Goal: Task Accomplishment & Management: Use online tool/utility

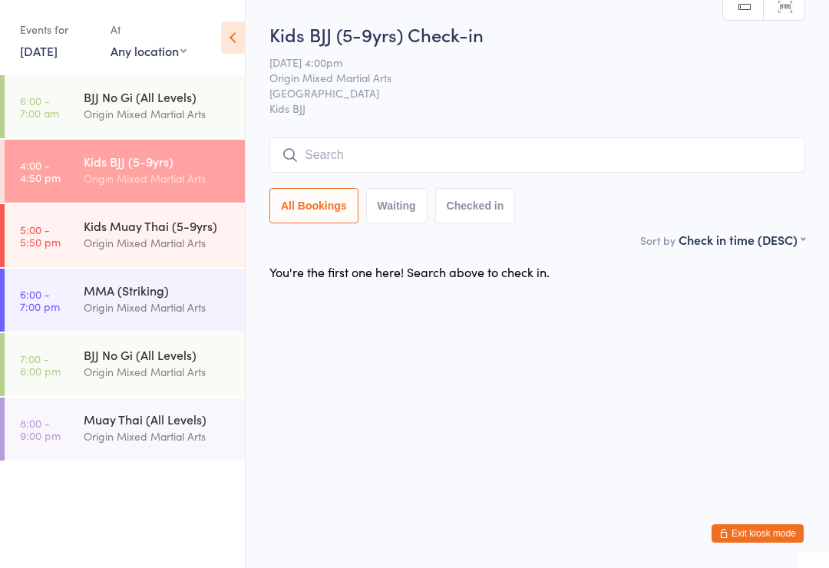
click at [431, 157] on input "search" at bounding box center [537, 154] width 536 height 35
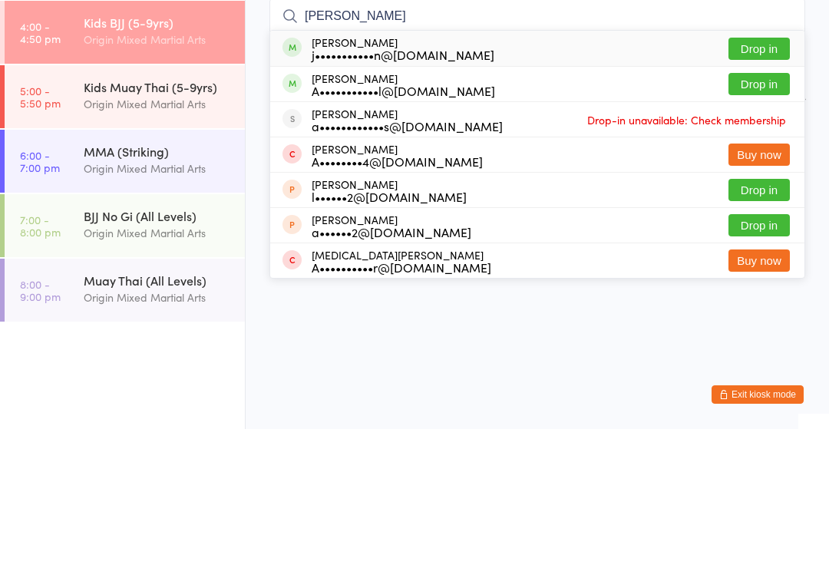
type input "Alba"
click at [759, 177] on button "Drop in" at bounding box center [758, 188] width 61 height 22
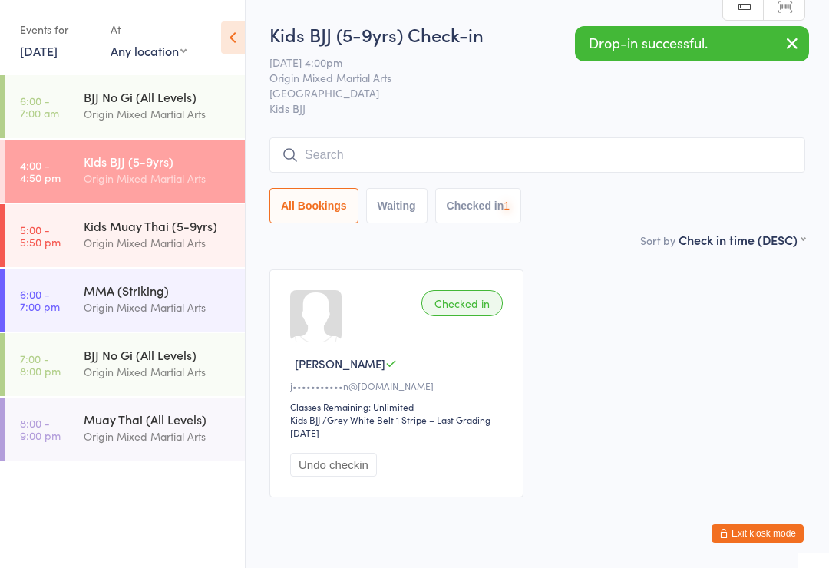
click at [540, 160] on input "search" at bounding box center [537, 154] width 536 height 35
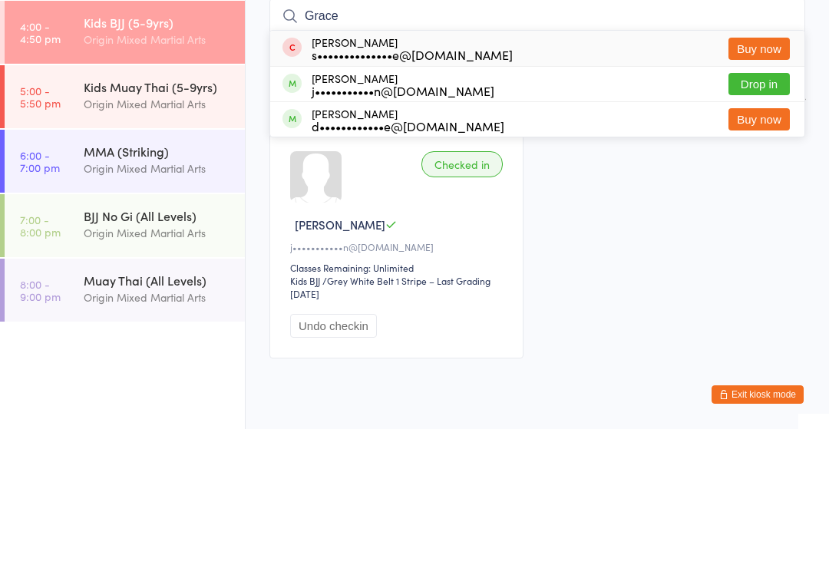
type input "Grace"
click at [758, 212] on button "Drop in" at bounding box center [758, 223] width 61 height 22
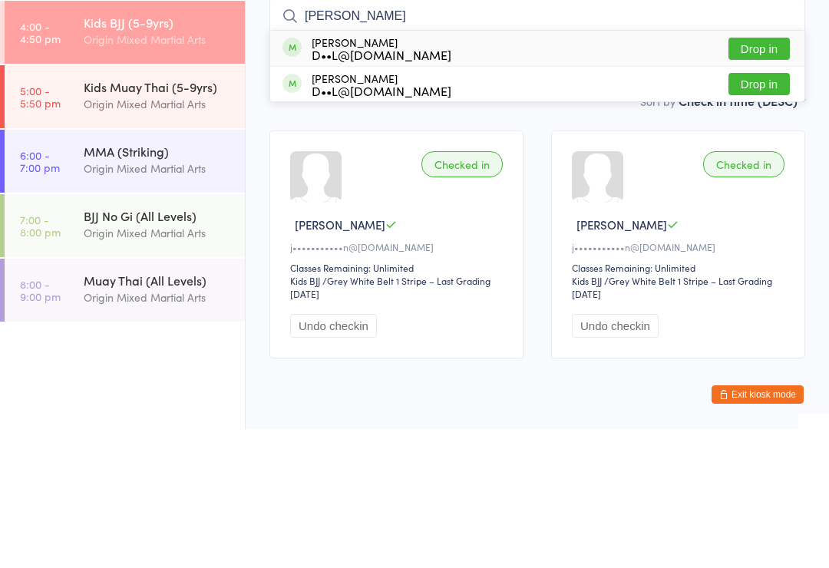
type input "mya Mediati"
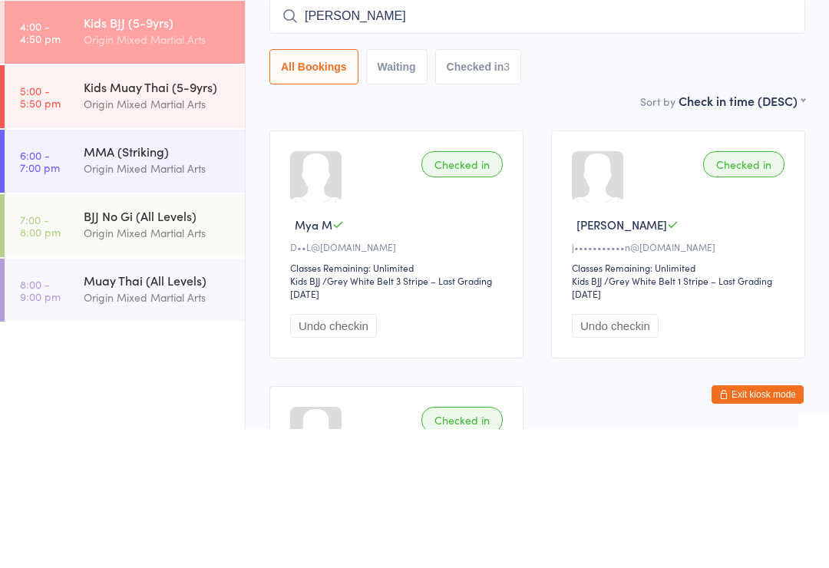
type input "liam Mediati"
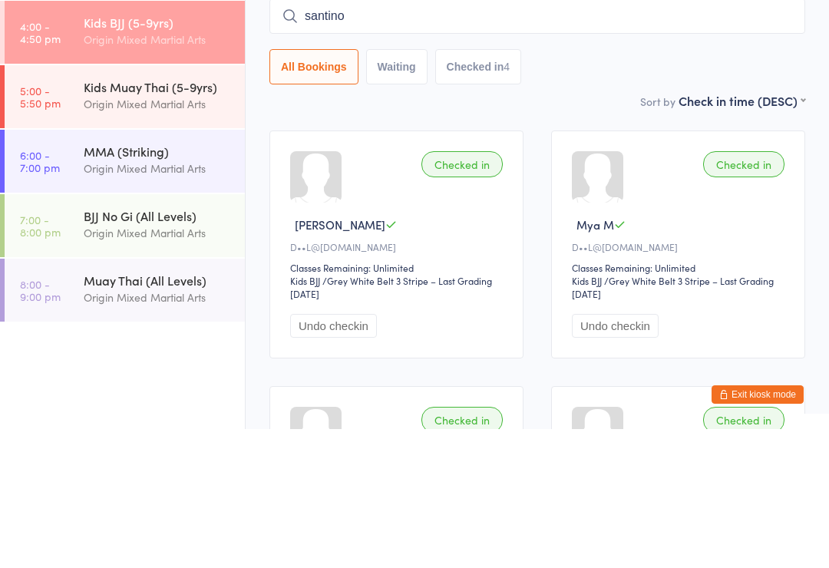
scroll to position [139, 0]
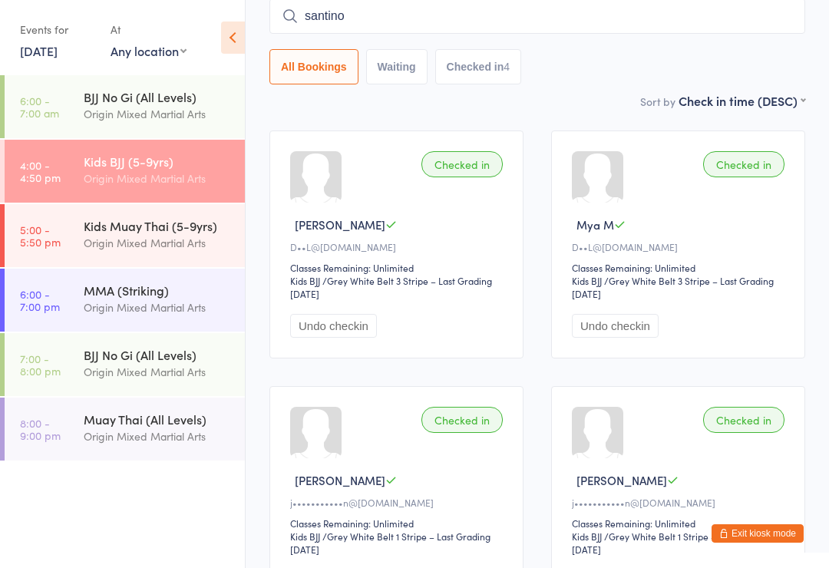
click at [367, 18] on input "santino" at bounding box center [537, 15] width 536 height 35
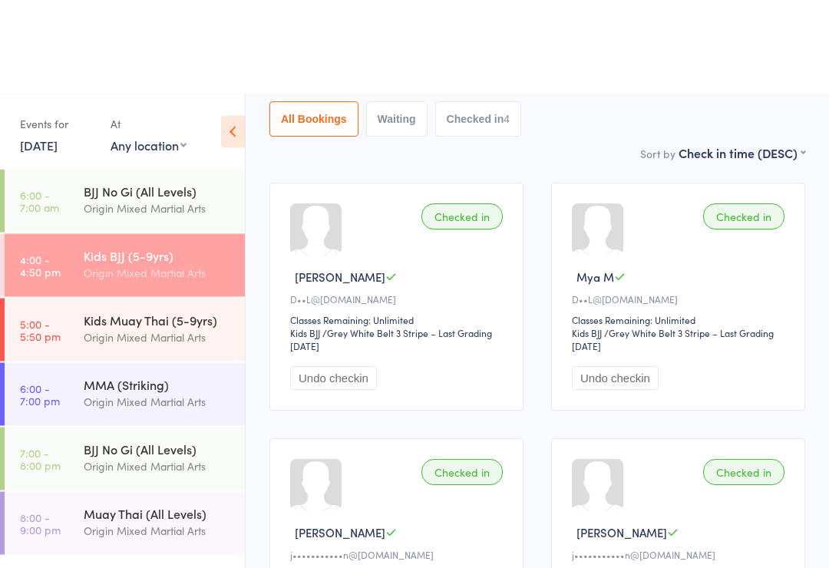
scroll to position [0, 0]
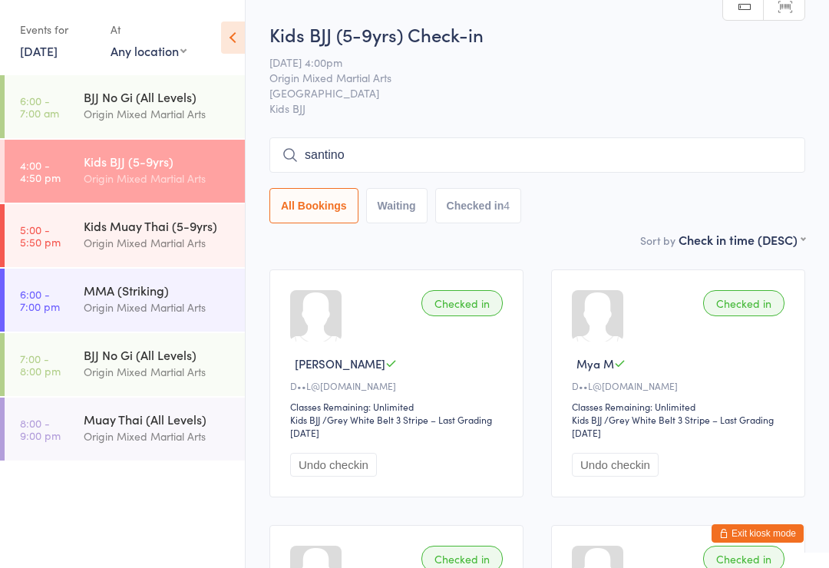
click at [462, 172] on input "santino" at bounding box center [537, 154] width 536 height 35
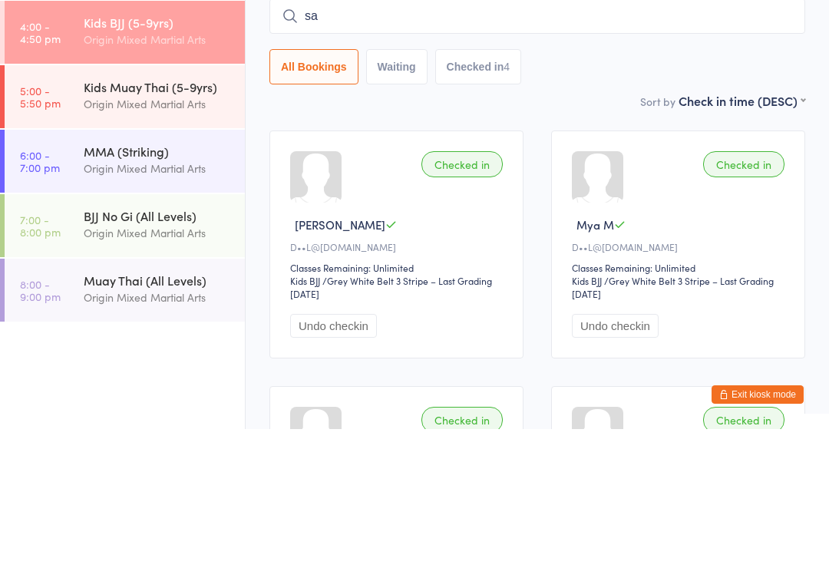
type input "s"
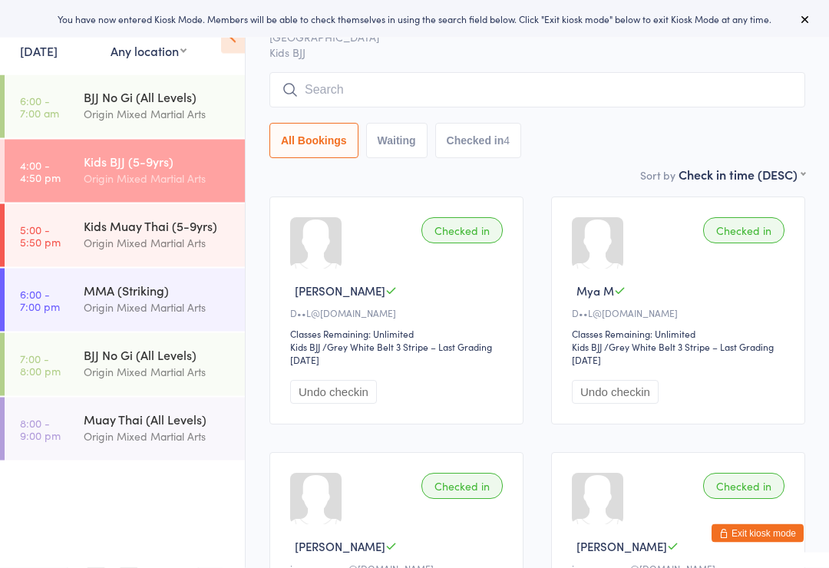
scroll to position [64, 0]
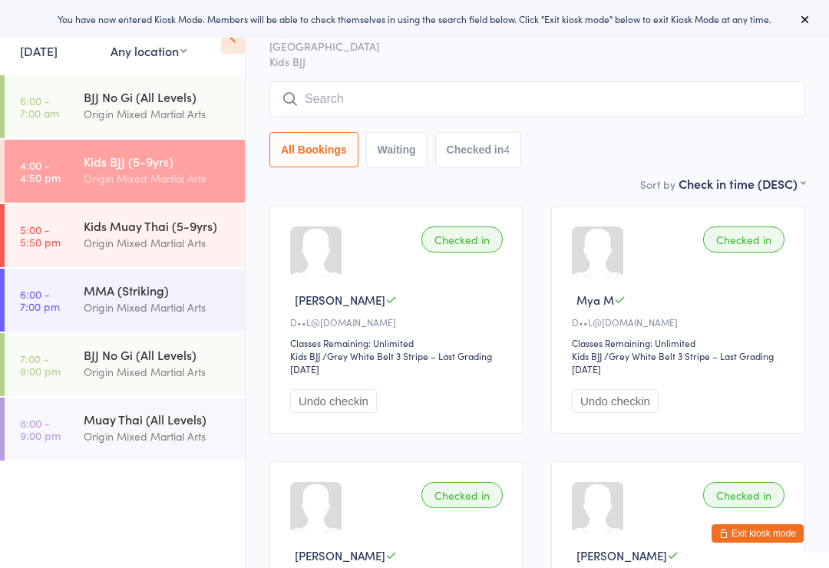
click at [543, 98] on input "search" at bounding box center [537, 98] width 536 height 35
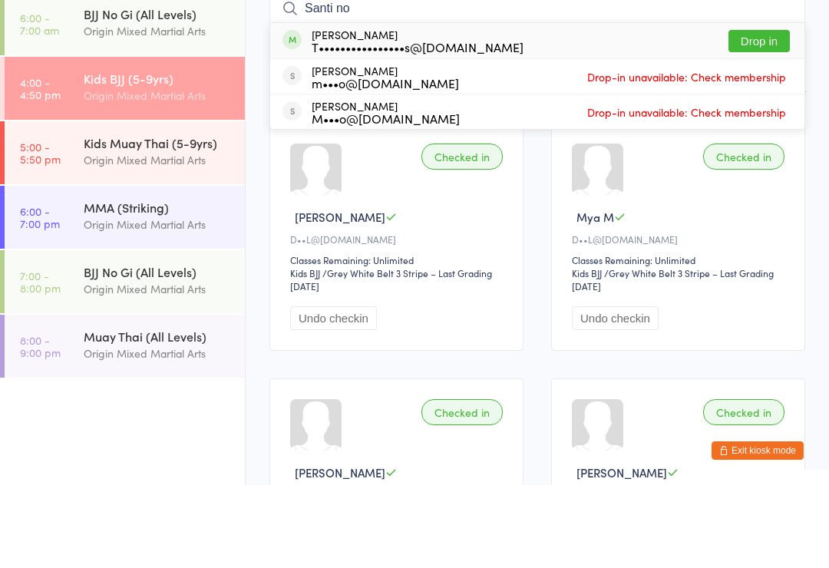
scroll to position [147, 0]
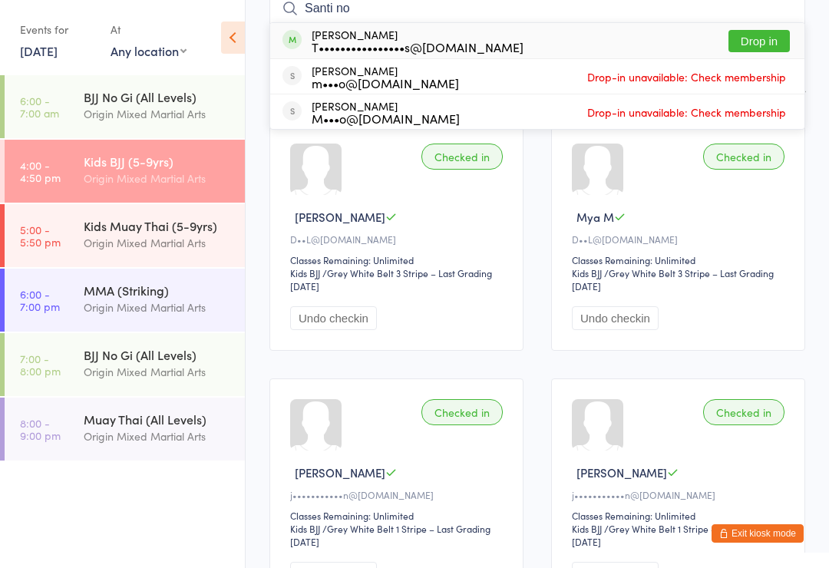
type input "Santi no"
click at [784, 41] on button "Drop in" at bounding box center [758, 41] width 61 height 22
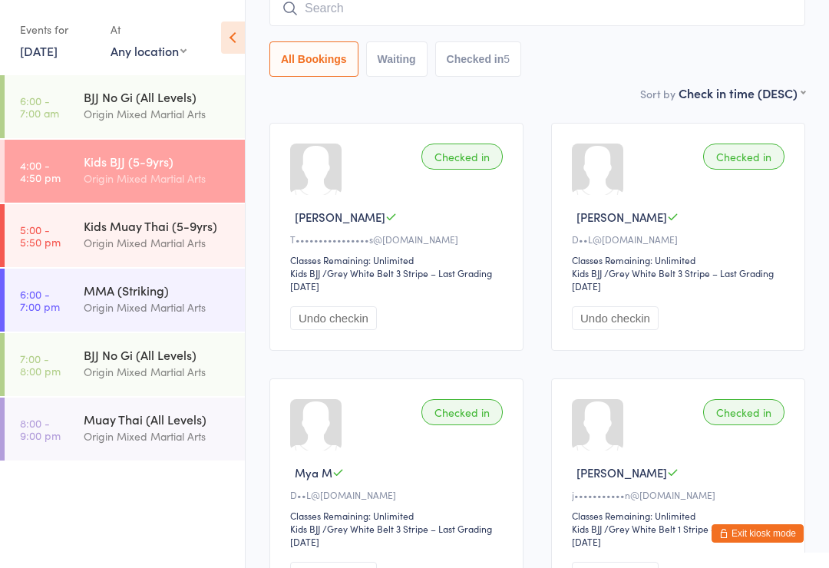
click at [381, 17] on input "search" at bounding box center [537, 8] width 536 height 35
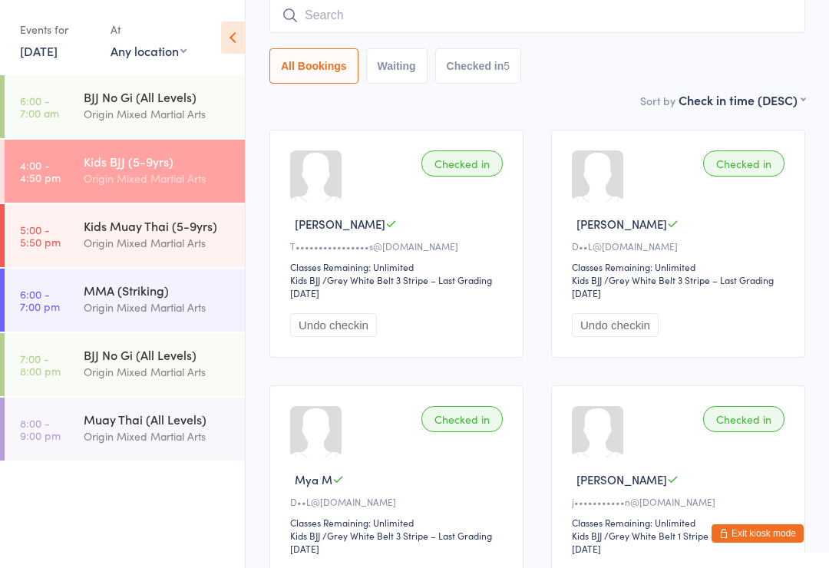
scroll to position [139, 0]
type input "Toshini"
click at [111, 190] on div "Kids BJJ (5-9yrs) Origin Mixed Martial Arts" at bounding box center [164, 170] width 161 height 61
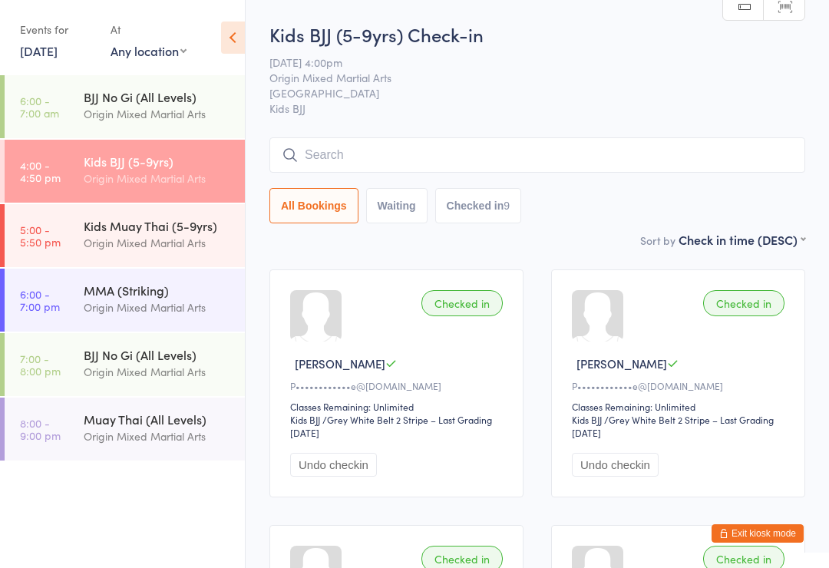
click at [565, 156] on input "search" at bounding box center [537, 154] width 536 height 35
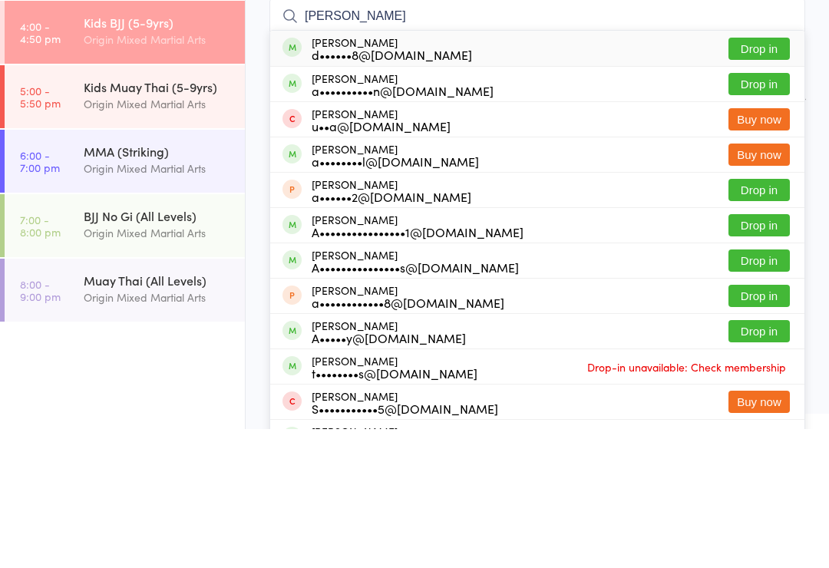
type input "Alessandro"
click at [760, 177] on button "Drop in" at bounding box center [758, 188] width 61 height 22
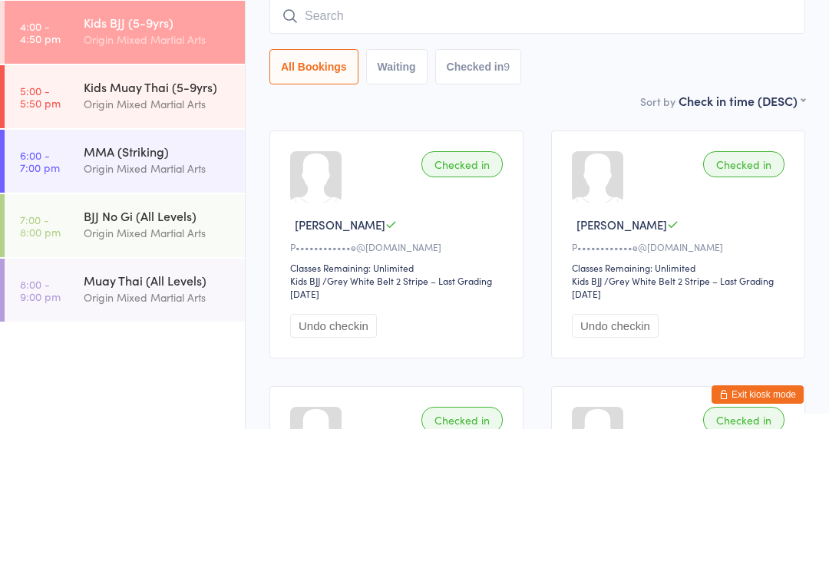
scroll to position [139, 0]
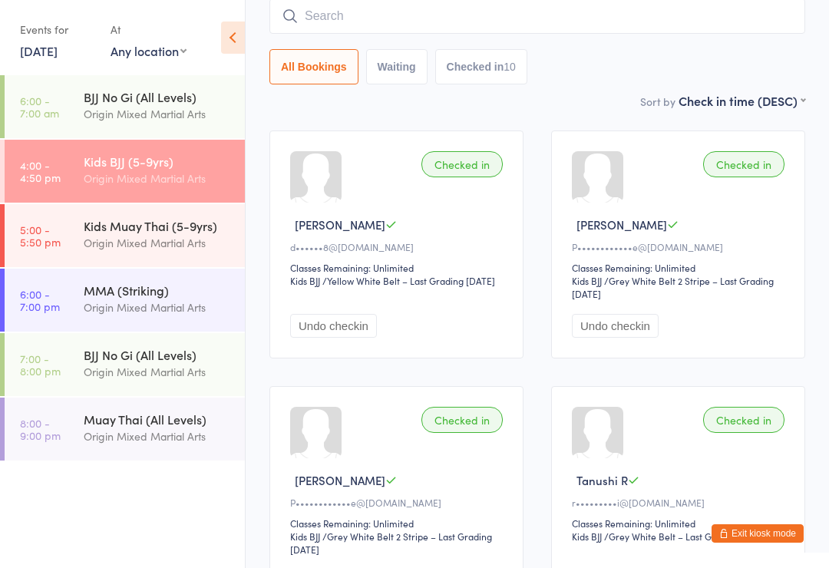
click at [474, 20] on input "search" at bounding box center [537, 15] width 536 height 35
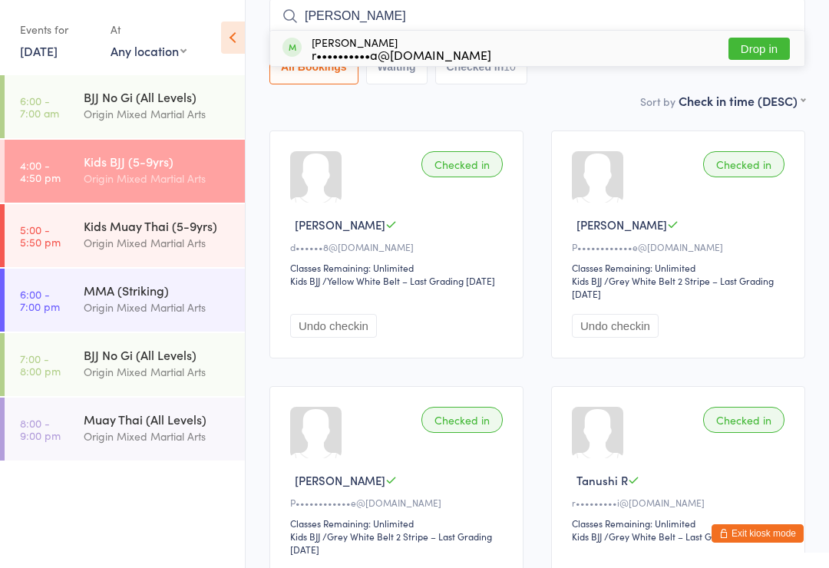
type input "Freddie"
click at [761, 54] on button "Drop in" at bounding box center [758, 49] width 61 height 22
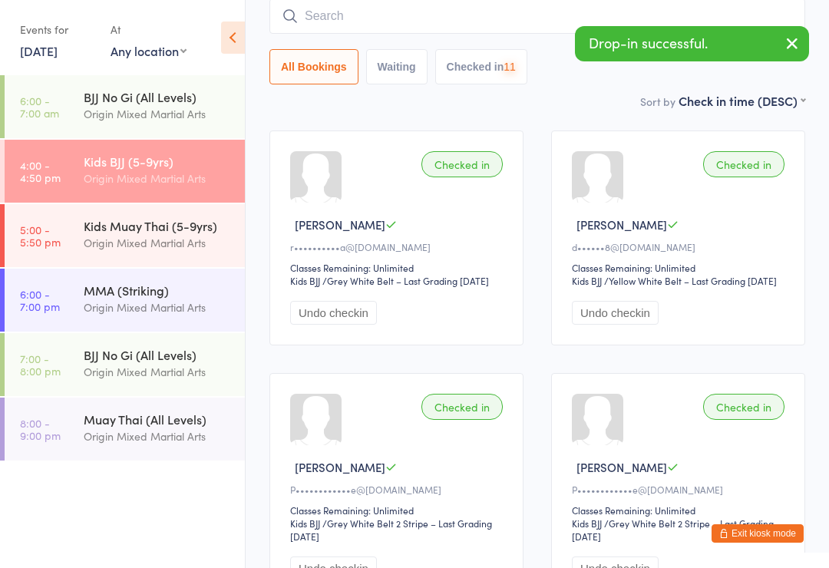
click at [491, 12] on input "search" at bounding box center [537, 15] width 536 height 35
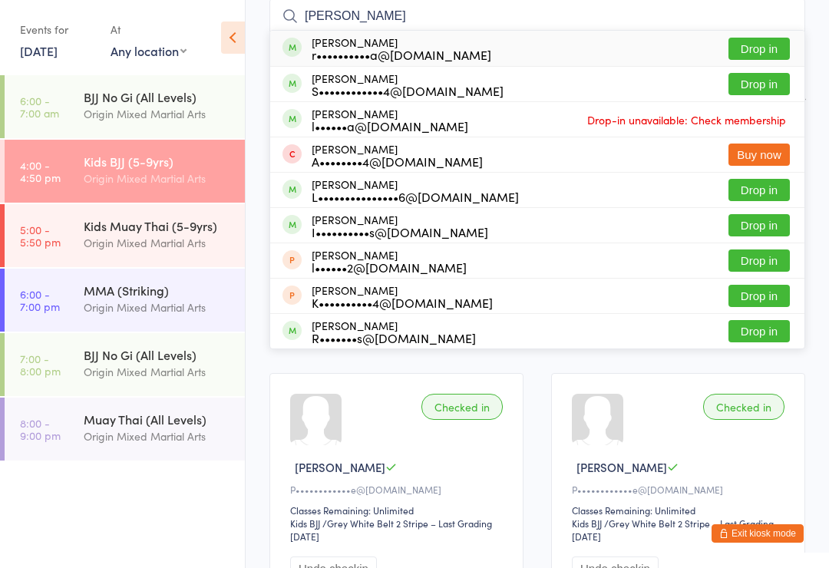
type input "Lucy"
click at [719, 48] on div "Lucy Tungka r••••••••••a@gmail.com Drop in" at bounding box center [537, 48] width 534 height 35
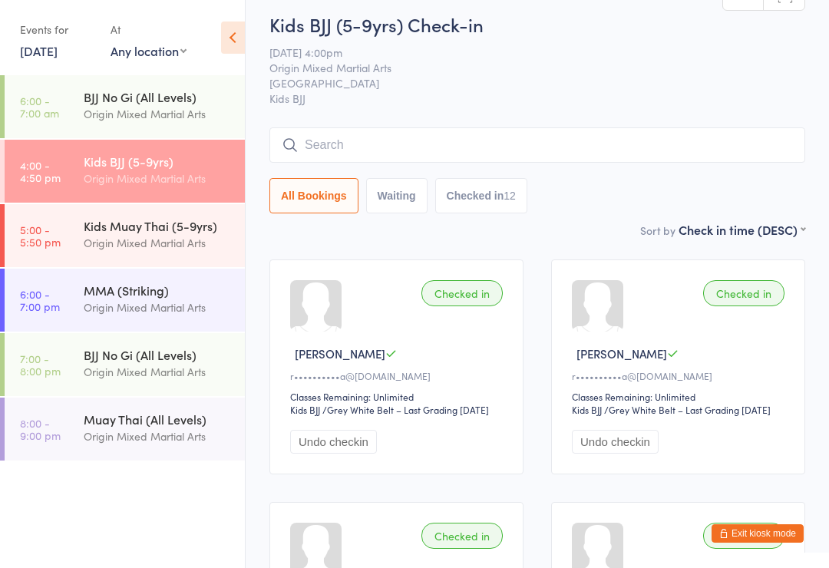
scroll to position [0, 0]
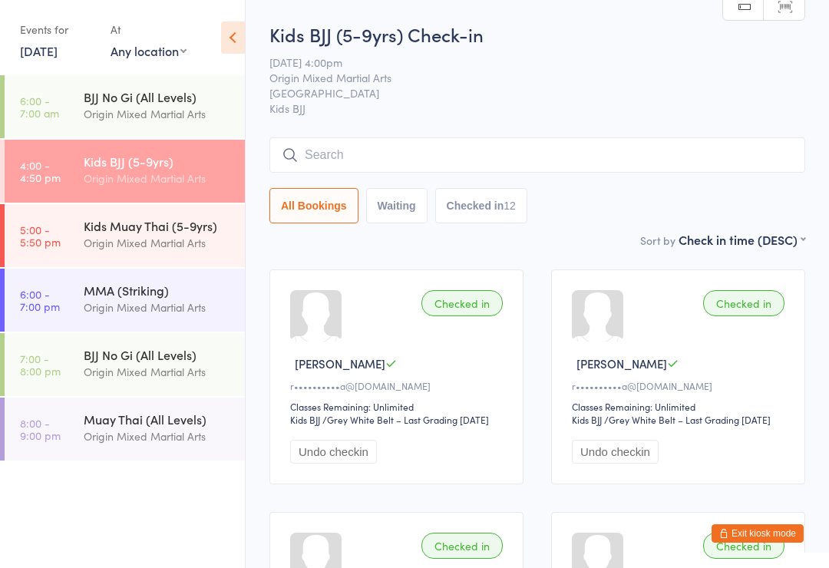
click at [58, 47] on link "[DATE]" at bounding box center [39, 50] width 38 height 17
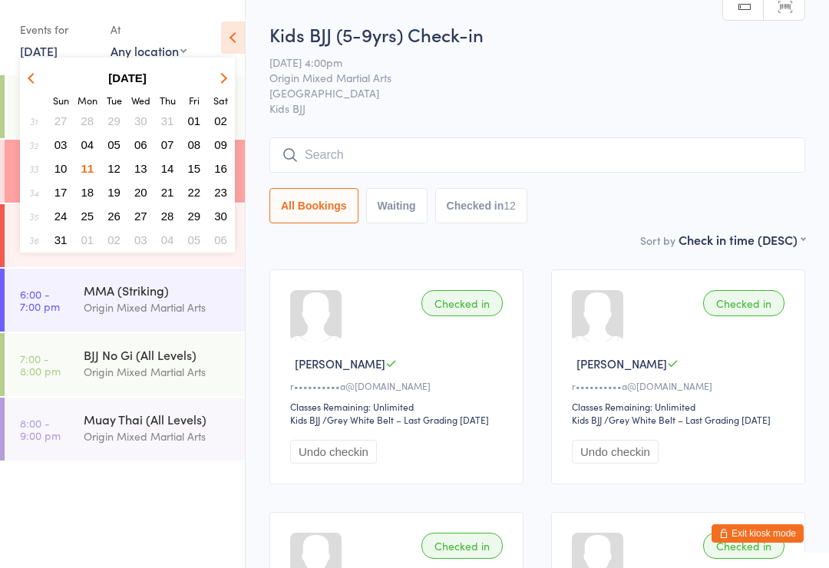
click at [95, 150] on button "04" at bounding box center [88, 144] width 24 height 21
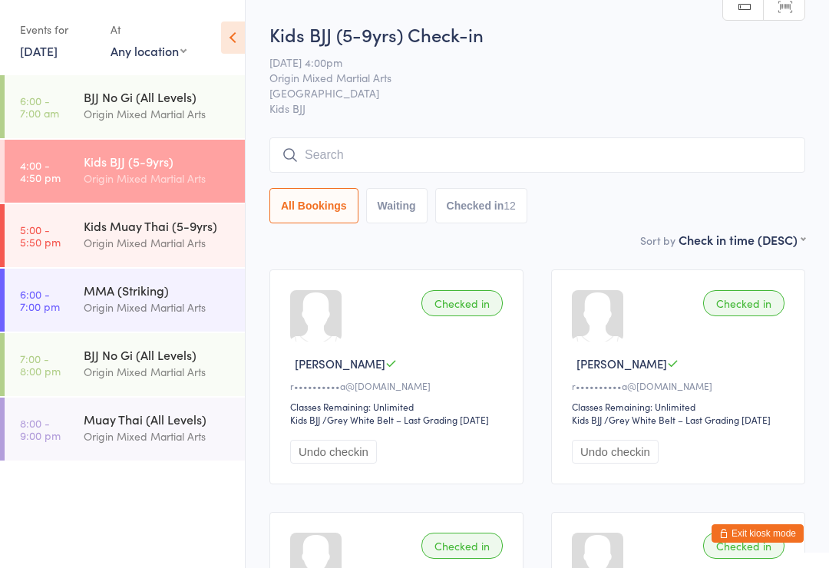
click at [144, 167] on div "Kids BJJ (5-9yrs)" at bounding box center [158, 161] width 148 height 17
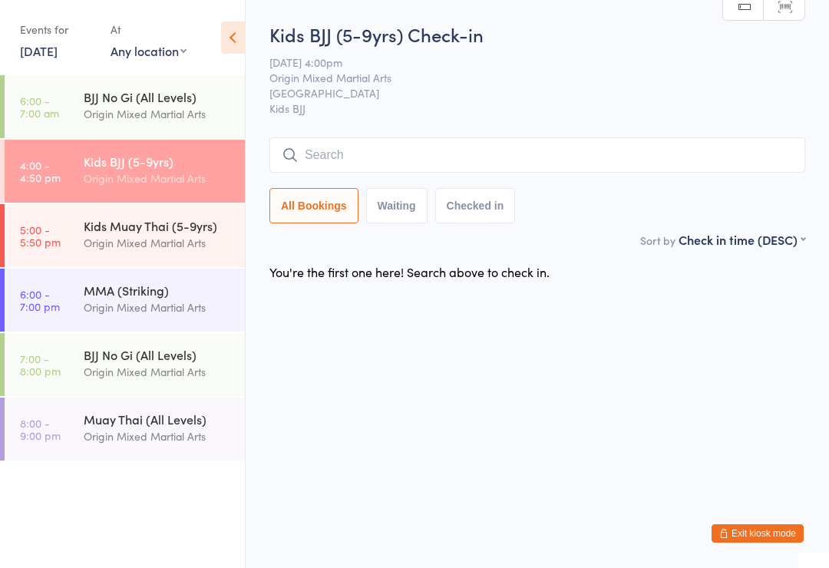
click at [139, 180] on div "Origin Mixed Martial Arts" at bounding box center [158, 179] width 148 height 18
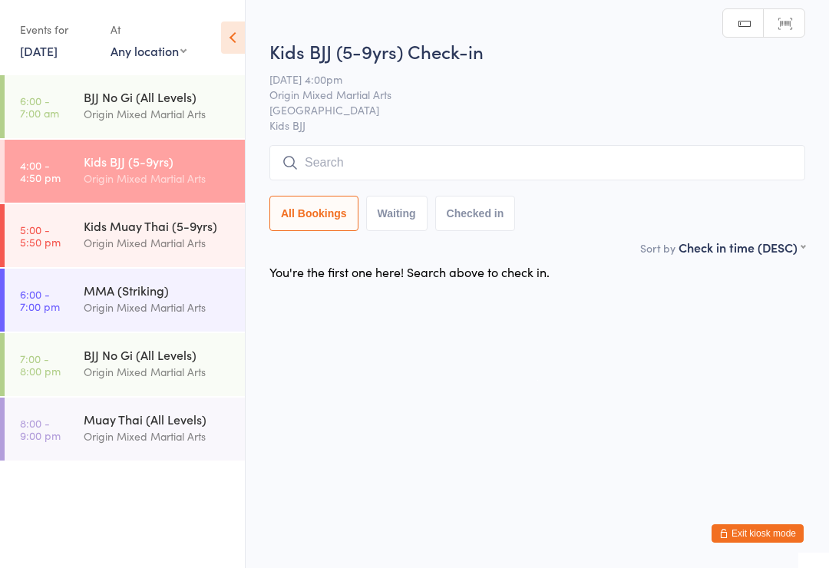
click at [397, 166] on input "search" at bounding box center [537, 162] width 536 height 35
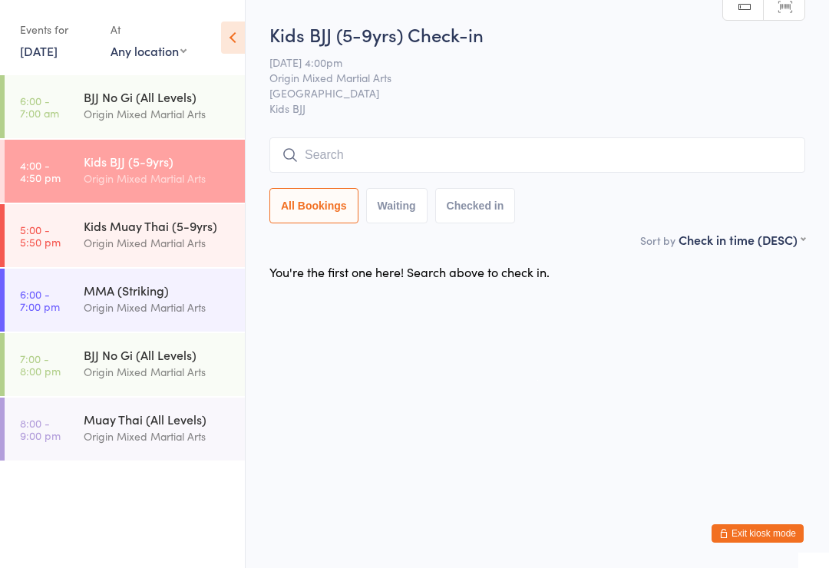
click at [174, 140] on div "Kids BJJ (5-9yrs) Origin Mixed Martial Arts" at bounding box center [164, 170] width 161 height 61
click at [514, 127] on div "Kids BJJ (5-9yrs) Check-in 11 Aug 4:00pm Origin Mixed Martial Arts Gladesville …" at bounding box center [537, 126] width 536 height 210
click at [579, 160] on input "search" at bounding box center [537, 154] width 536 height 35
click at [614, 154] on input "search" at bounding box center [537, 154] width 536 height 35
click at [471, 167] on input "search" at bounding box center [537, 154] width 536 height 35
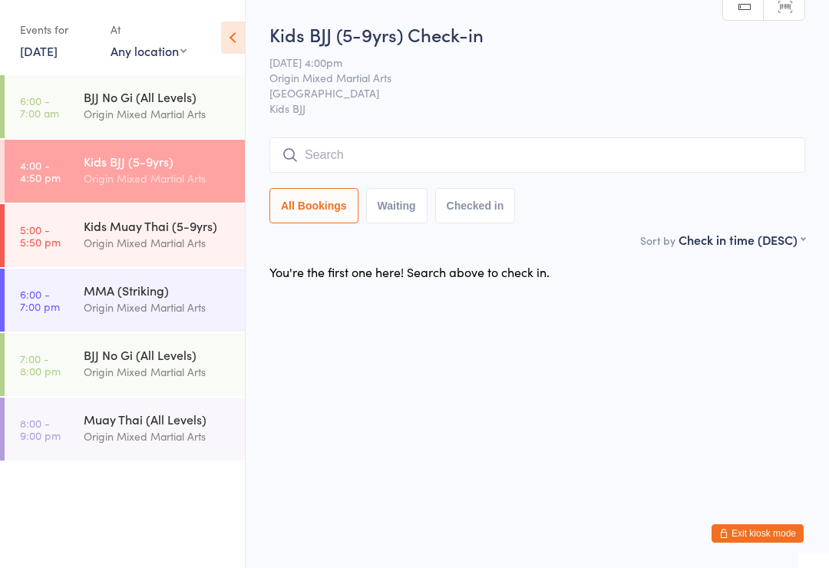
click at [128, 173] on div "Origin Mixed Martial Arts" at bounding box center [158, 179] width 148 height 18
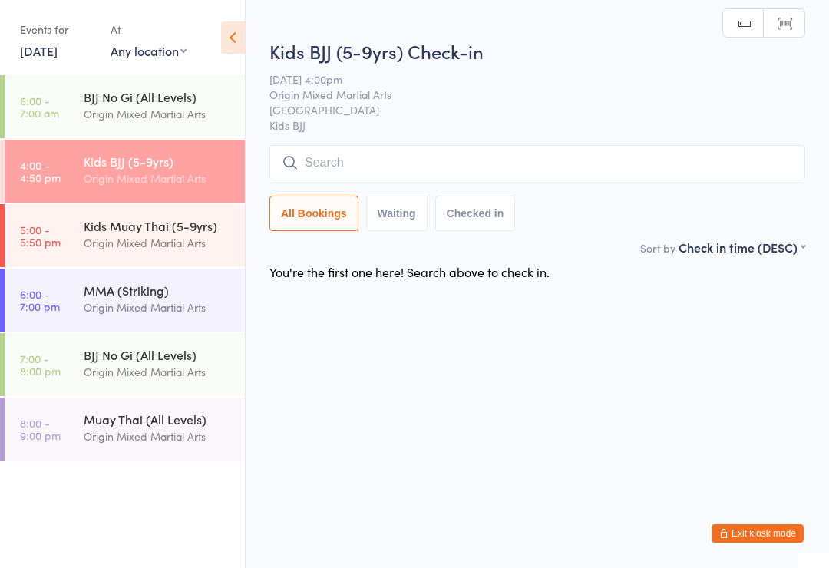
click at [504, 140] on div "Kids BJJ (5-9yrs) Check-in 11 Aug 4:00pm Origin Mixed Martial Arts Gladesville …" at bounding box center [537, 138] width 536 height 200
click at [624, 161] on input "search" at bounding box center [537, 162] width 536 height 35
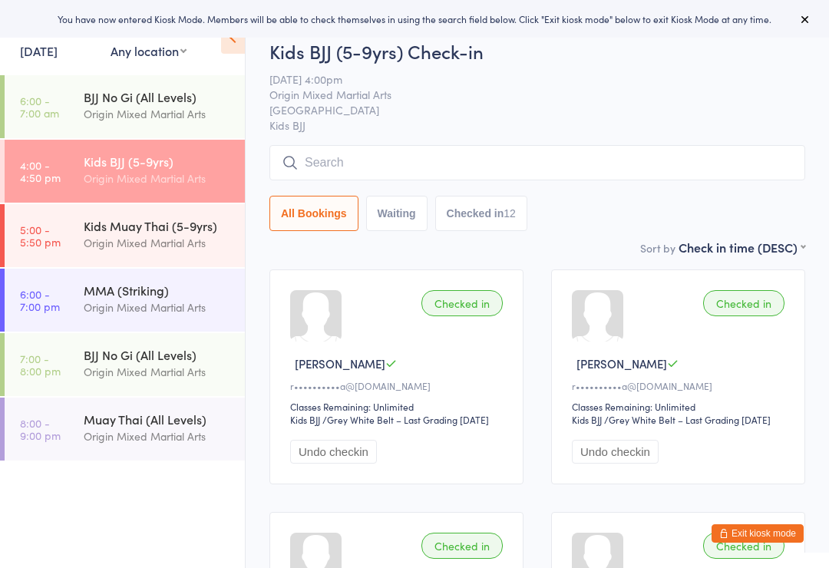
click at [603, 155] on input "search" at bounding box center [537, 162] width 536 height 35
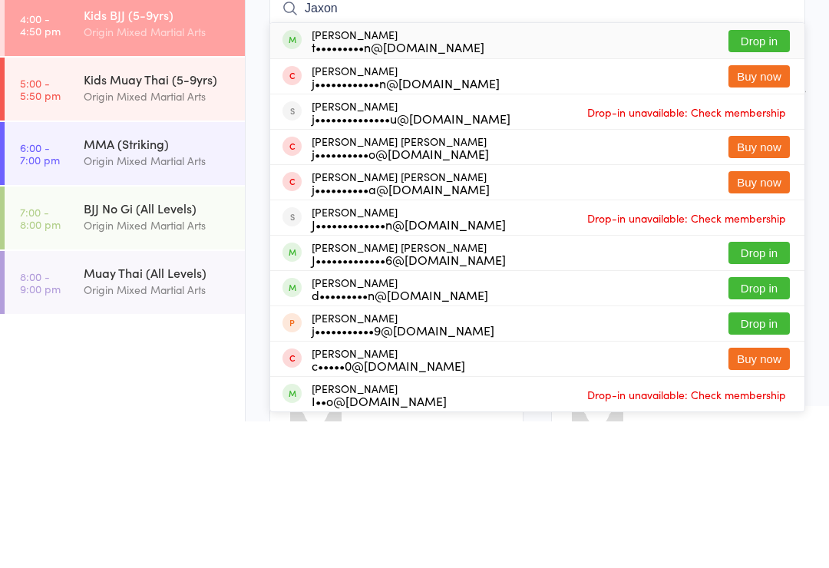
type input "Jaxon"
click at [749, 177] on button "Drop in" at bounding box center [758, 188] width 61 height 22
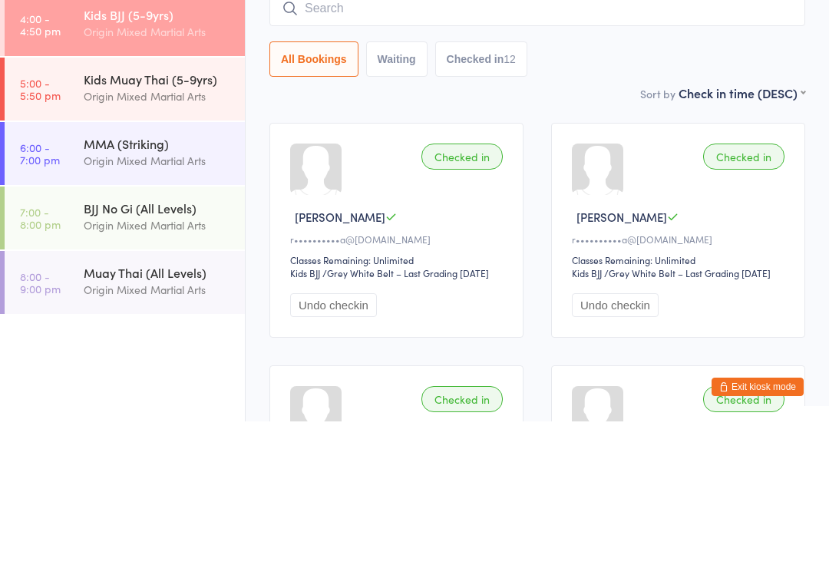
scroll to position [147, 0]
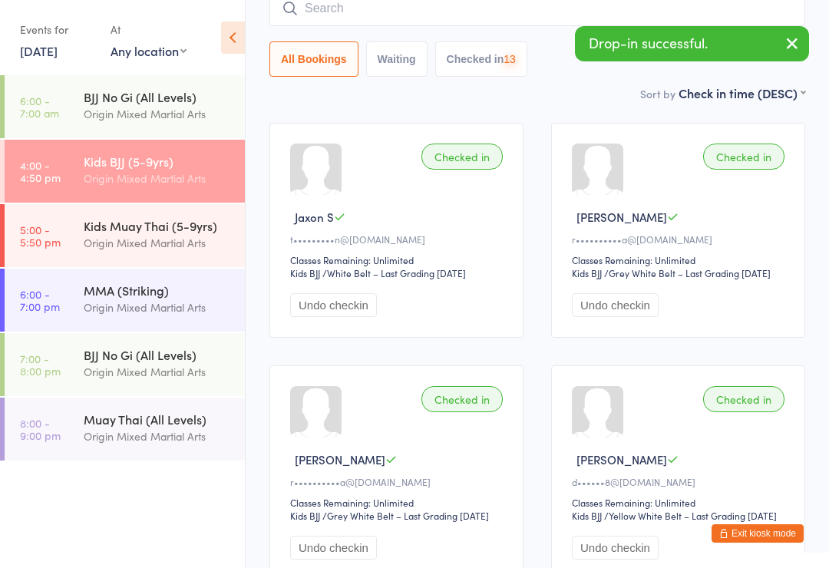
click at [517, 17] on input "search" at bounding box center [537, 8] width 536 height 35
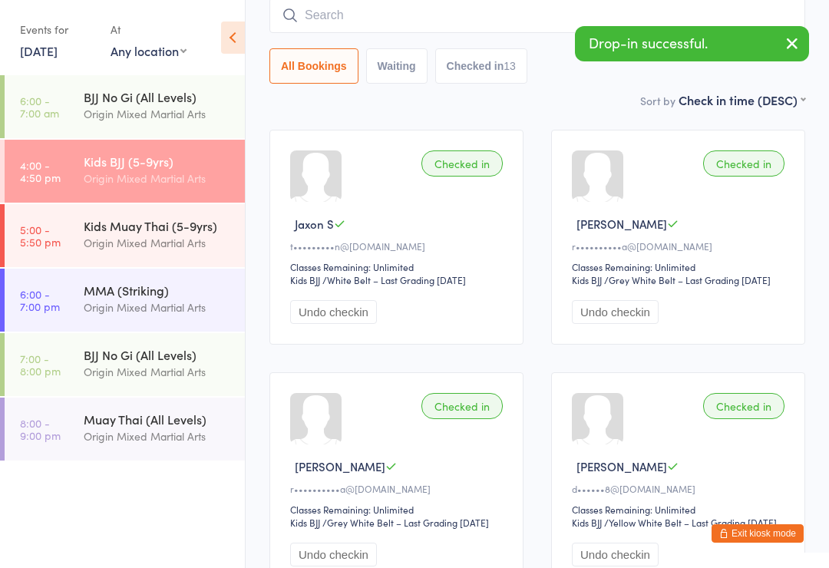
scroll to position [139, 0]
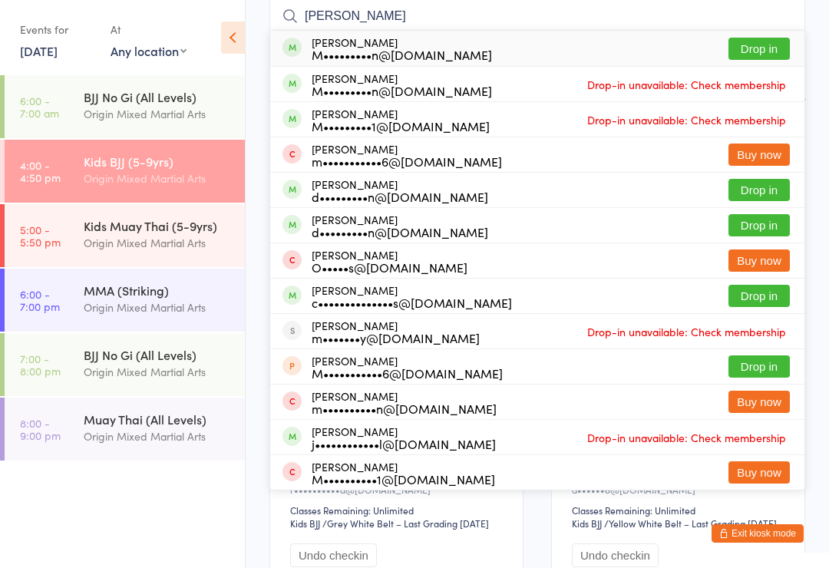
type input "[PERSON_NAME]"
click at [765, 43] on button "Drop in" at bounding box center [758, 49] width 61 height 22
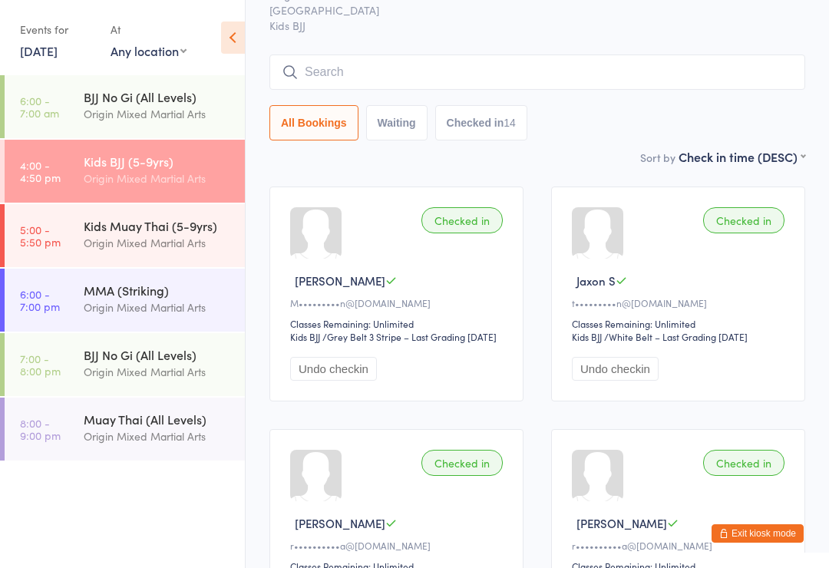
scroll to position [82, 0]
click at [516, 78] on input "search" at bounding box center [537, 72] width 536 height 35
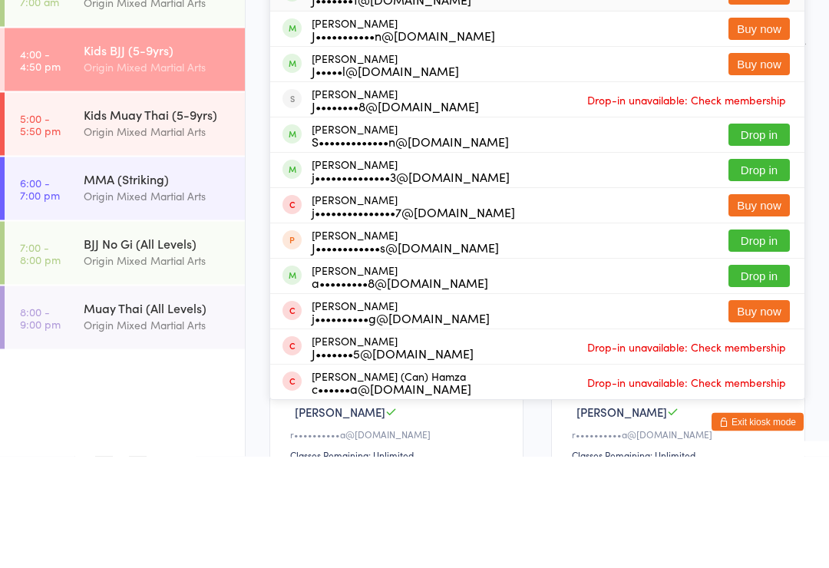
scroll to position [194, 0]
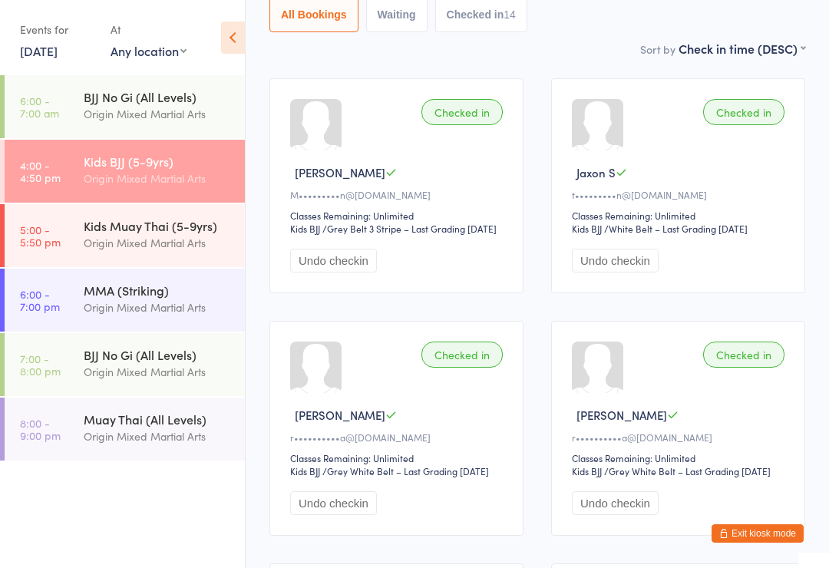
scroll to position [0, 0]
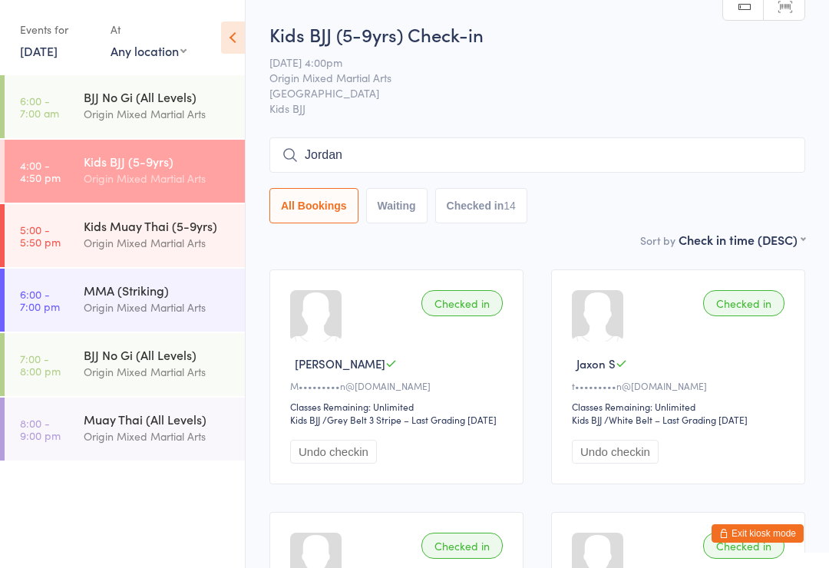
click at [581, 170] on input "Jordan" at bounding box center [537, 154] width 536 height 35
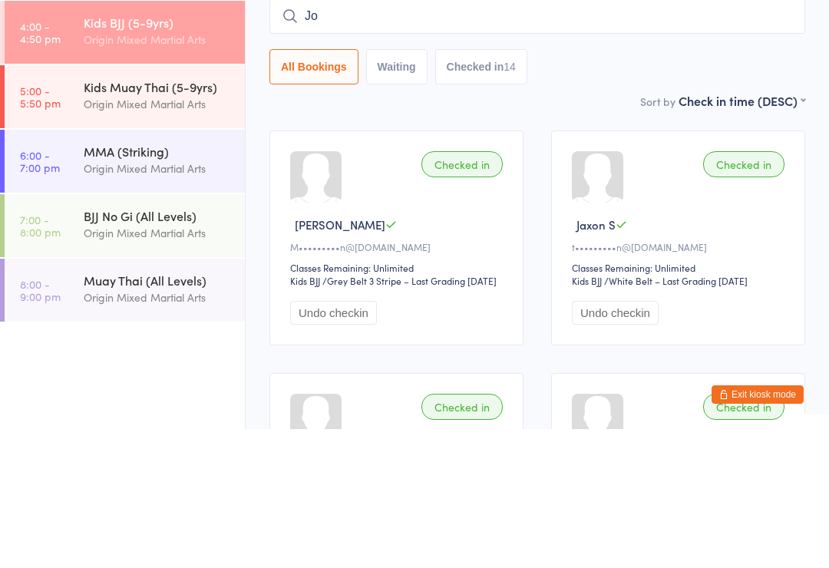
type input "J"
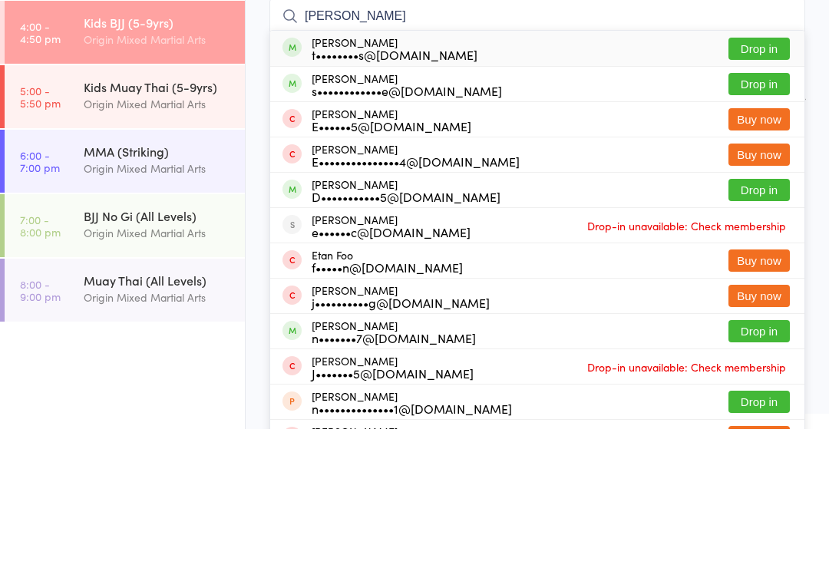
type input "[PERSON_NAME]"
click at [768, 212] on button "Drop in" at bounding box center [758, 223] width 61 height 22
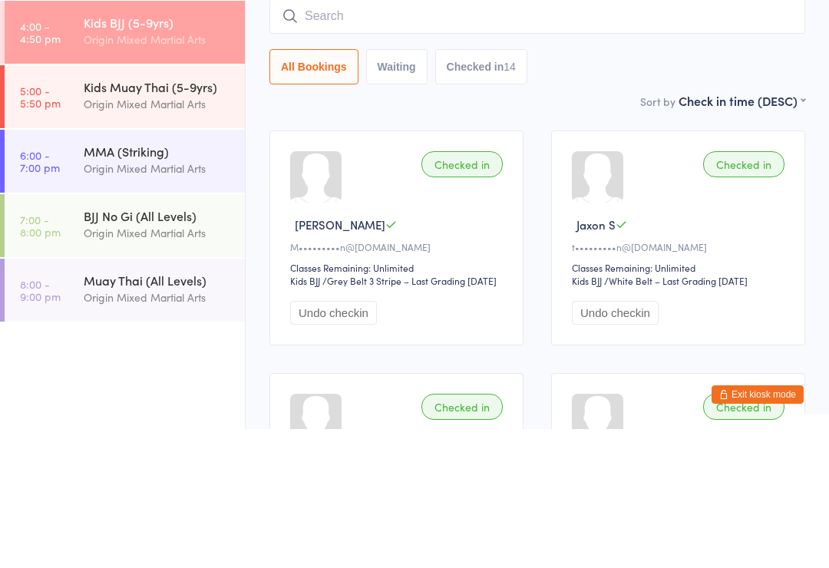
scroll to position [139, 0]
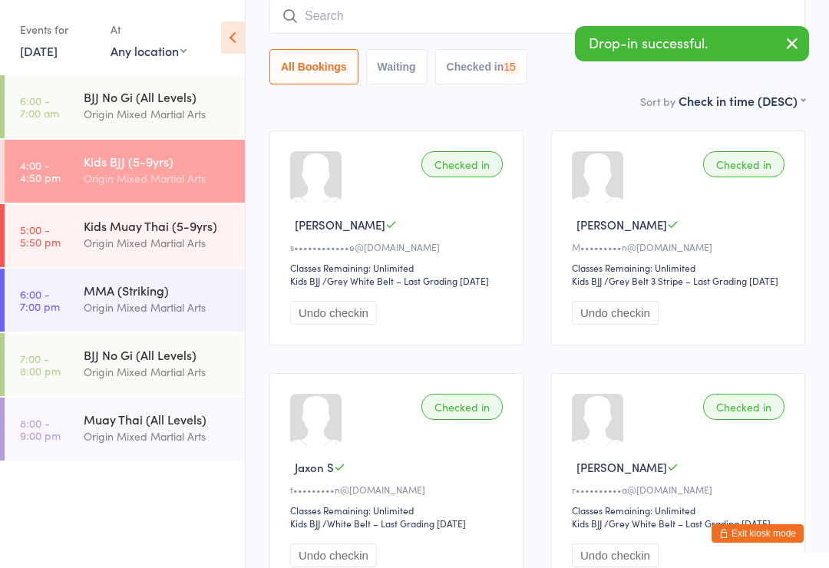
click at [510, 15] on input "search" at bounding box center [537, 15] width 536 height 35
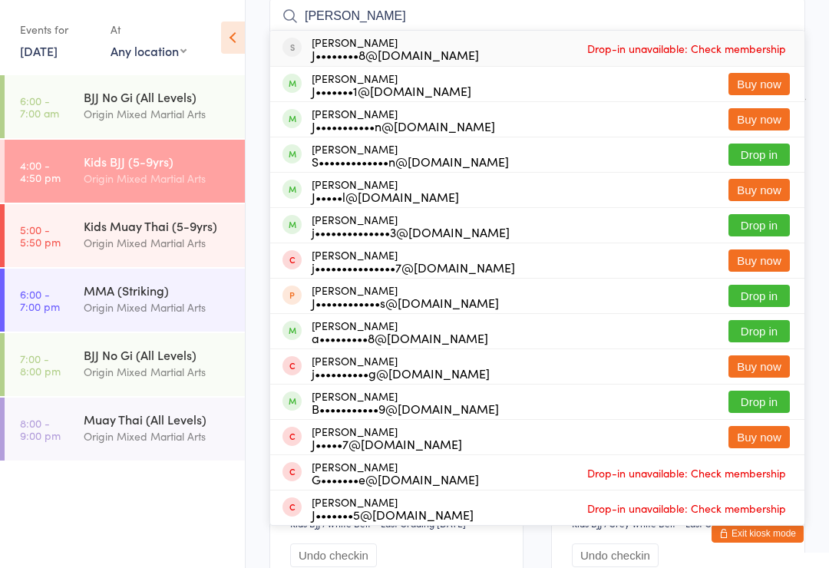
type input "[PERSON_NAME]"
click at [760, 164] on button "Drop in" at bounding box center [758, 155] width 61 height 22
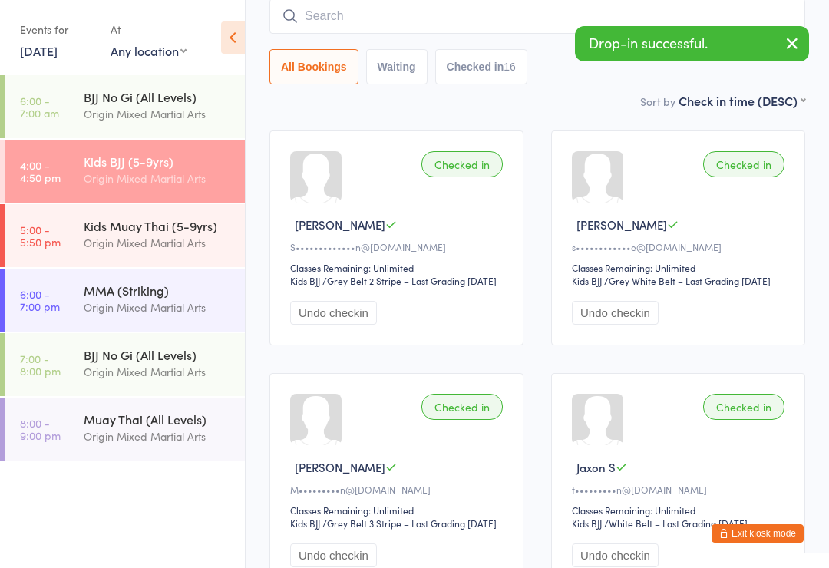
click at [113, 231] on div "Kids Muay Thai (5-9yrs)" at bounding box center [158, 225] width 148 height 17
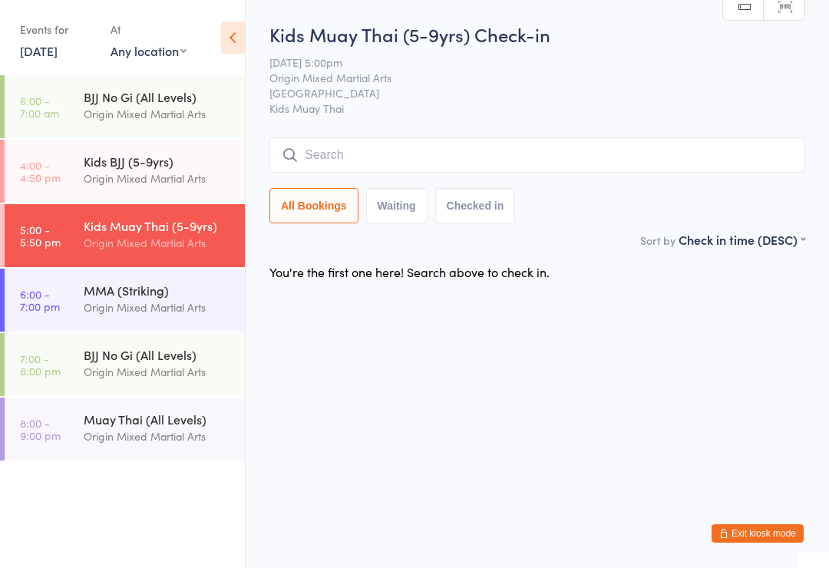
click at [154, 171] on div "Origin Mixed Martial Arts" at bounding box center [158, 179] width 148 height 18
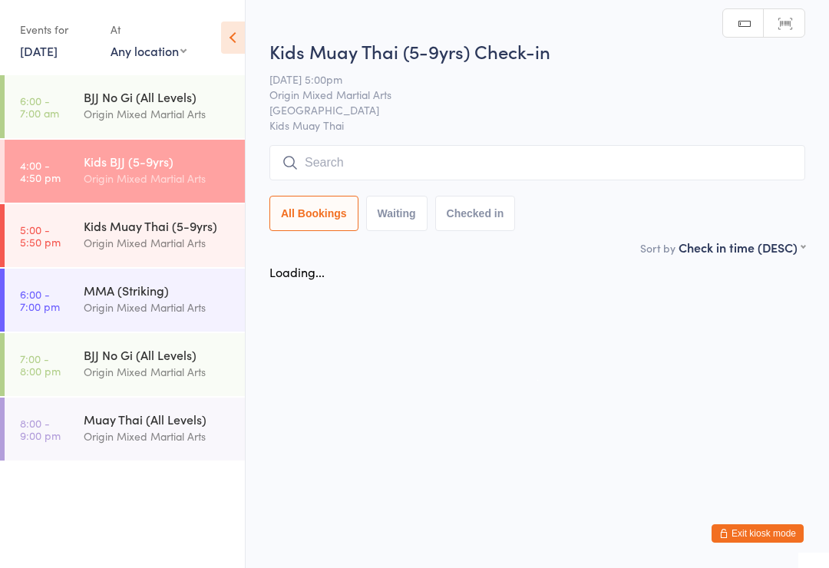
click at [534, 159] on input "search" at bounding box center [537, 162] width 536 height 35
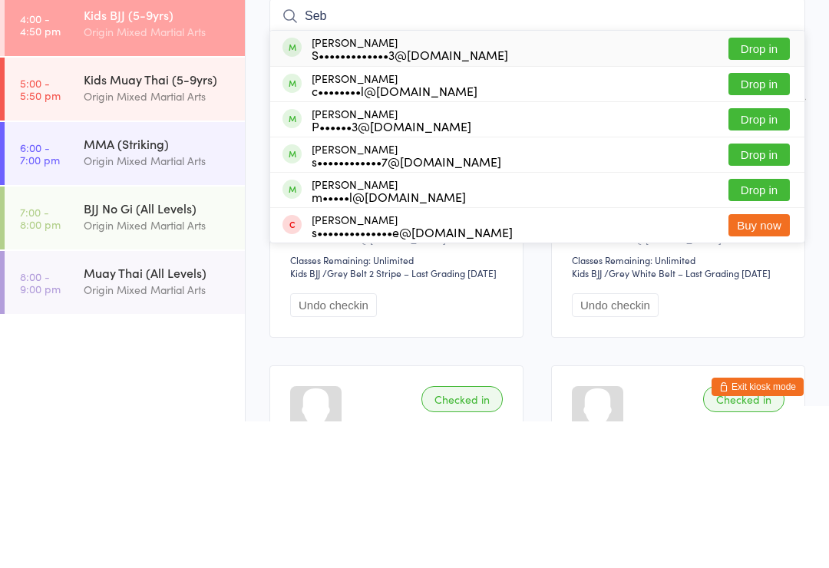
type input "Seb"
click at [769, 325] on button "Drop in" at bounding box center [758, 336] width 61 height 22
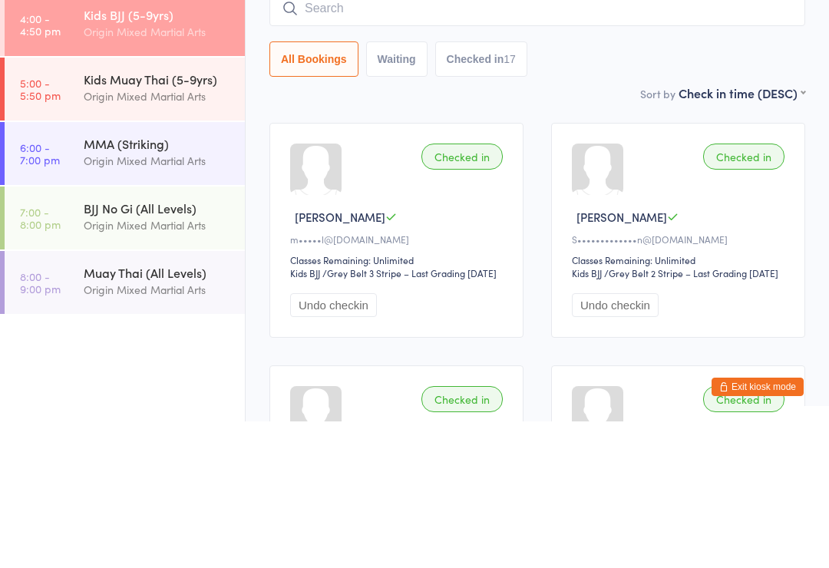
scroll to position [147, 0]
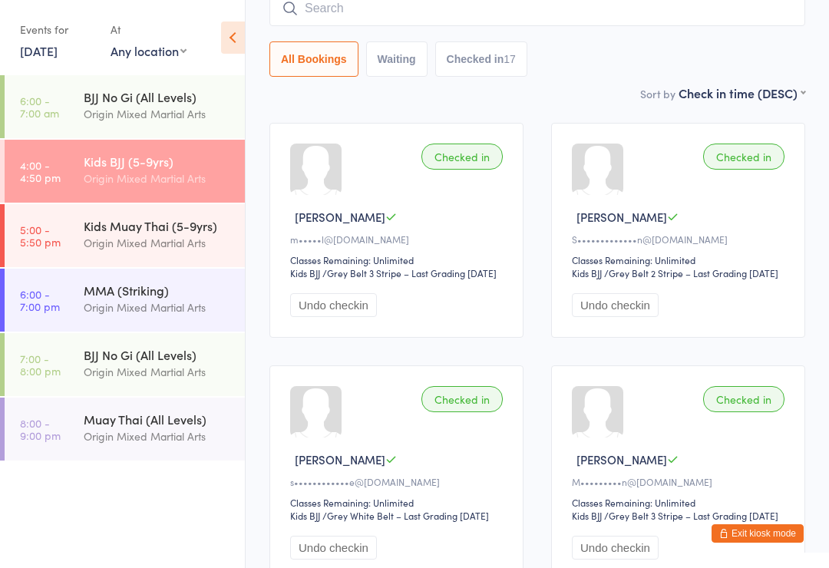
click at [169, 236] on div "Origin Mixed Martial Arts" at bounding box center [158, 243] width 148 height 18
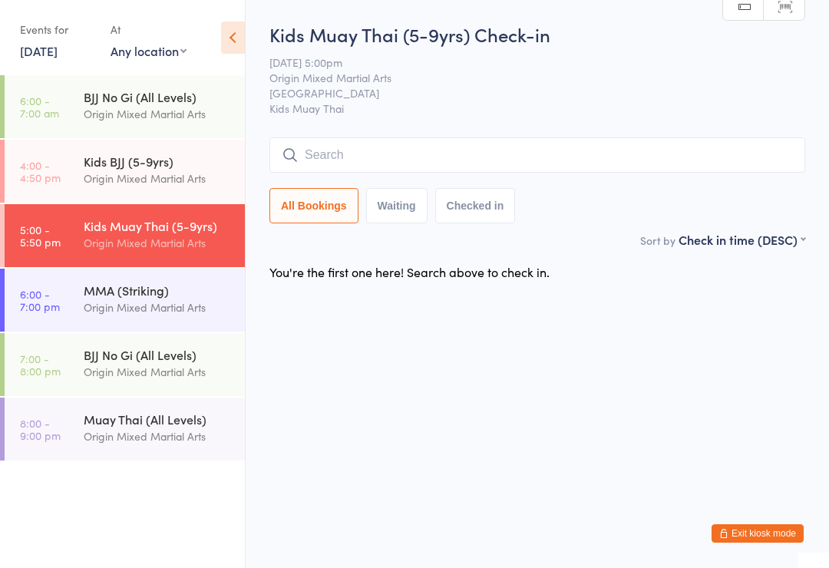
click at [386, 145] on input "search" at bounding box center [537, 154] width 536 height 35
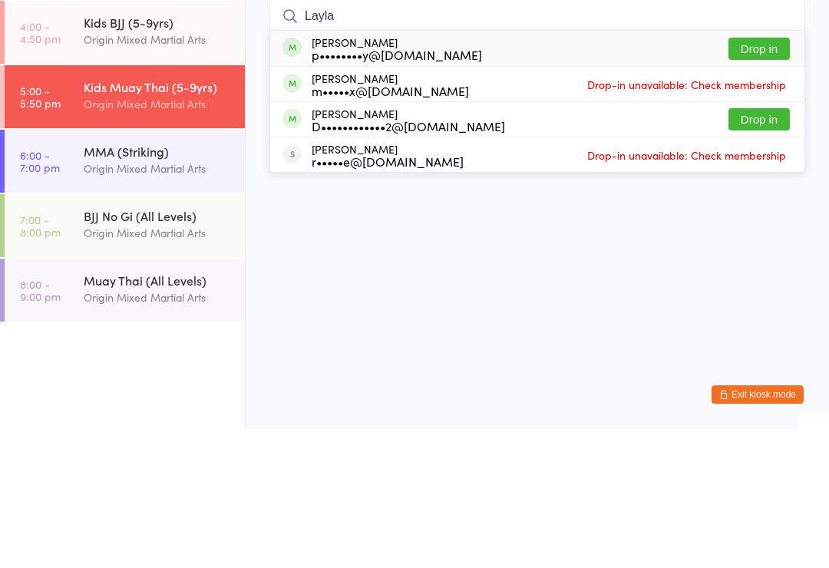
type input "Layla"
click at [758, 177] on button "Drop in" at bounding box center [758, 188] width 61 height 22
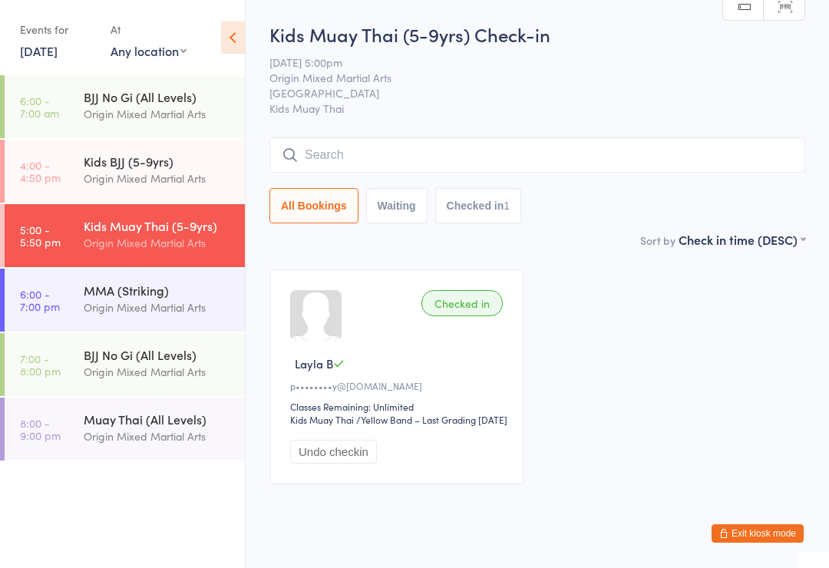
click at [718, 151] on input "search" at bounding box center [537, 154] width 536 height 35
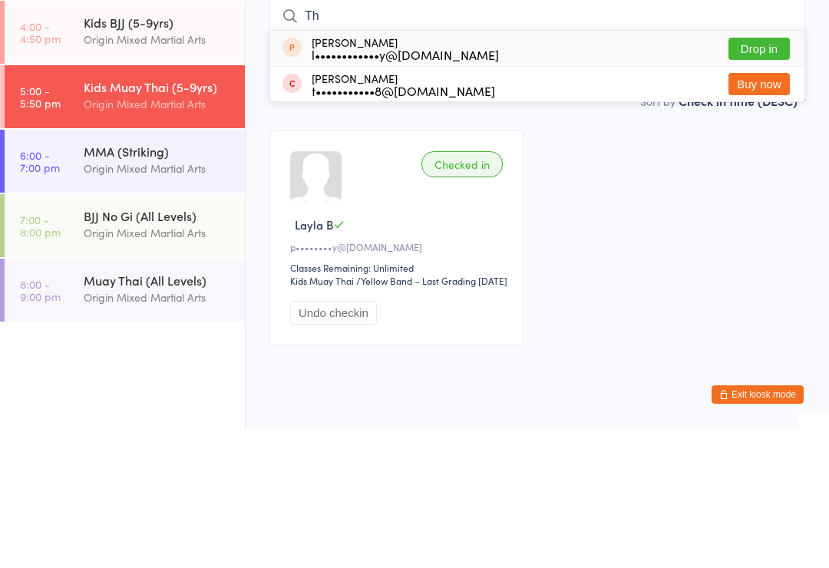
type input "Th"
click at [472, 170] on div "[PERSON_NAME] l••••••••••••y@[DOMAIN_NAME] Drop in" at bounding box center [537, 187] width 534 height 35
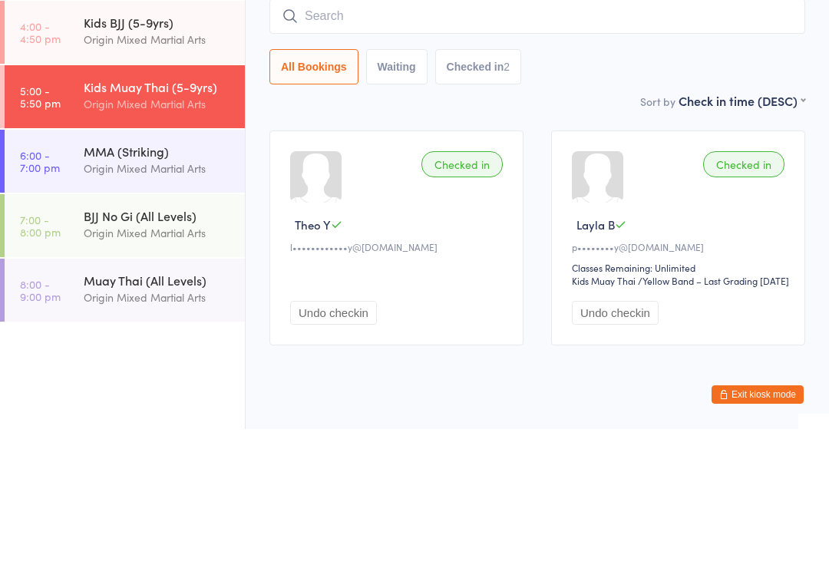
scroll to position [57, 0]
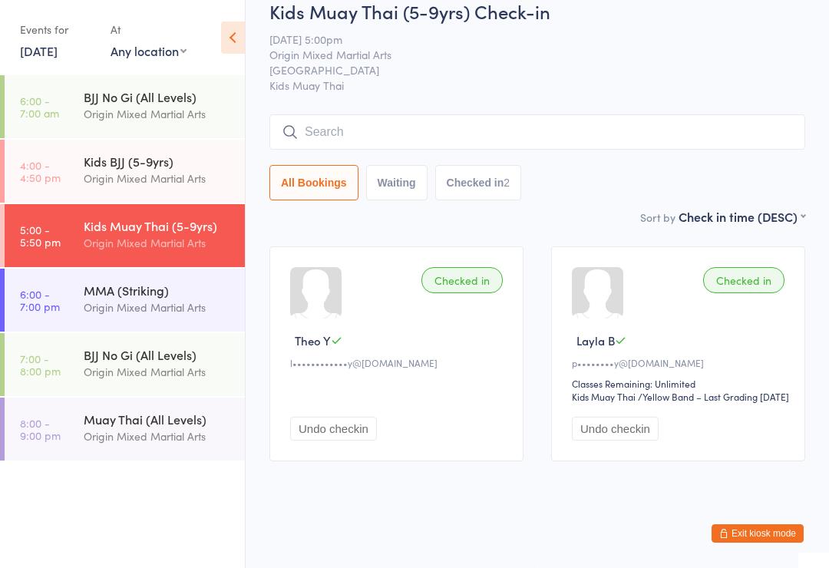
click at [139, 310] on div "Origin Mixed Martial Arts" at bounding box center [158, 308] width 148 height 18
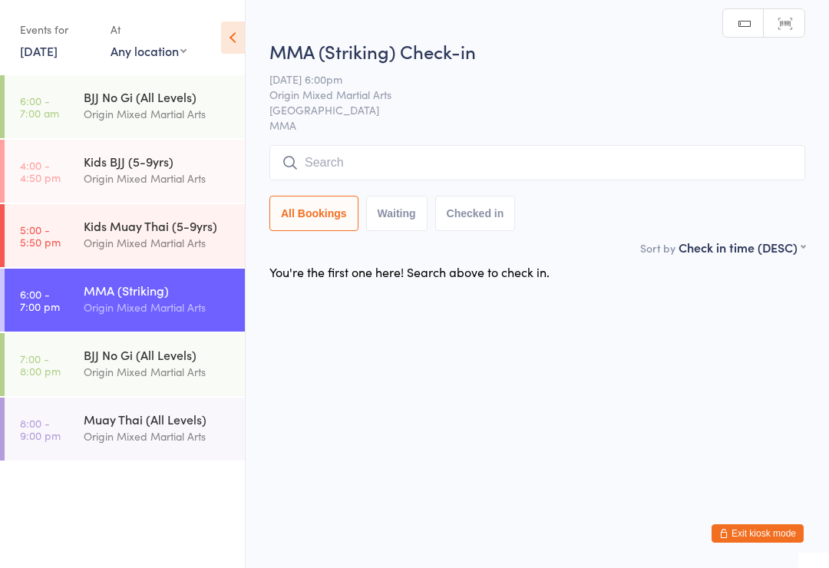
click at [398, 163] on input "search" at bounding box center [537, 162] width 536 height 35
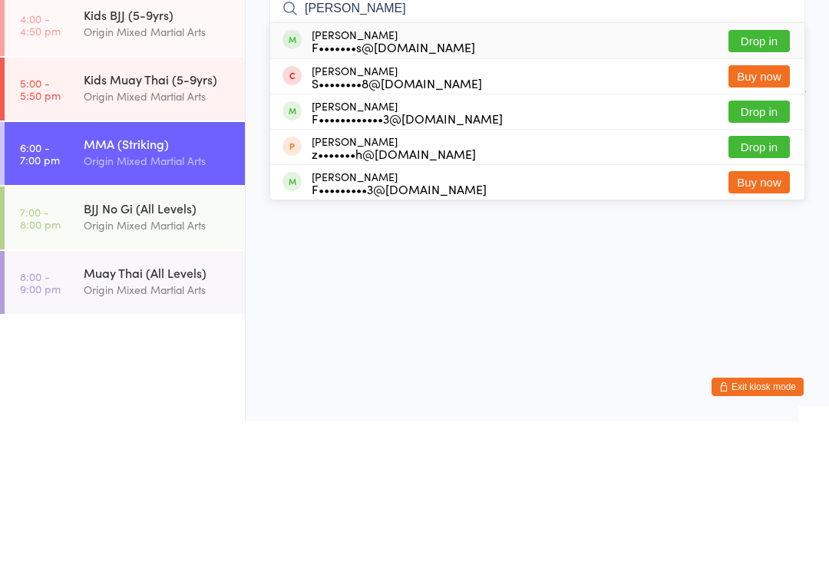
type input "[PERSON_NAME]"
click at [751, 247] on button "Drop in" at bounding box center [758, 258] width 61 height 22
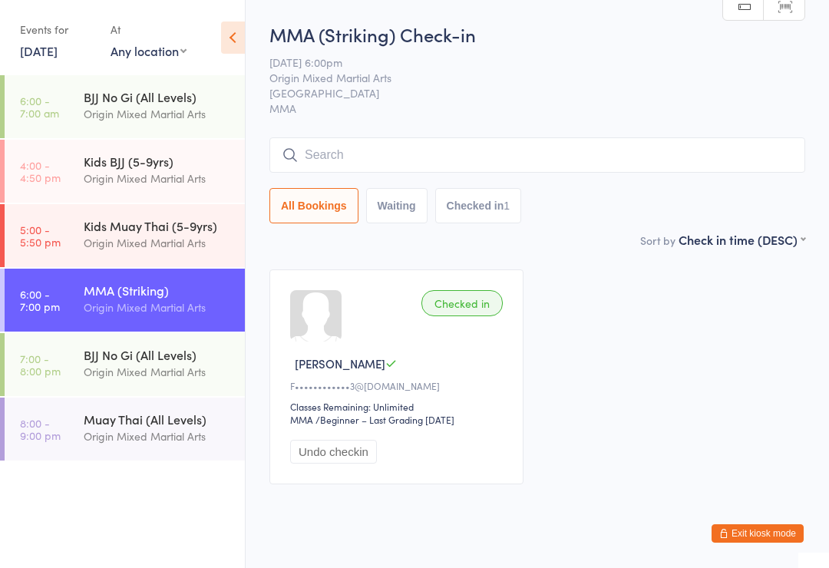
click at [477, 146] on input "search" at bounding box center [537, 154] width 536 height 35
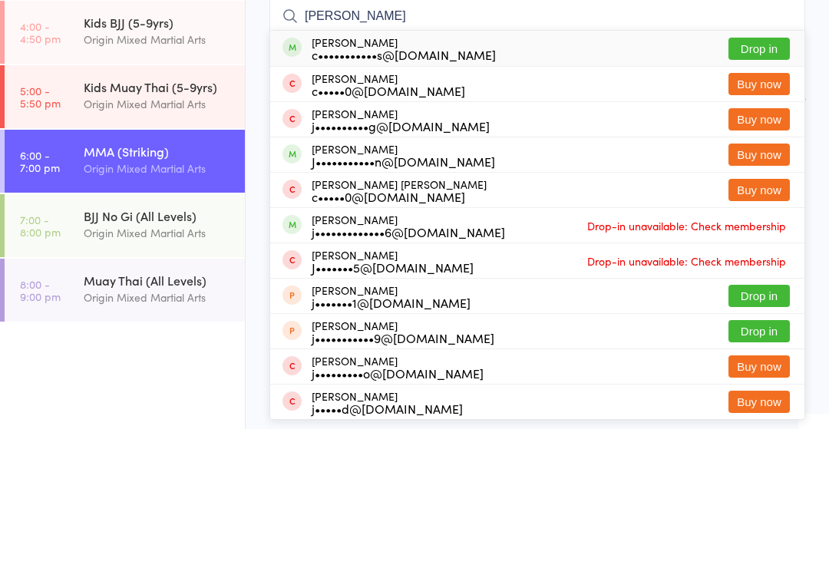
type input "[PERSON_NAME]"
click at [765, 177] on button "Drop in" at bounding box center [758, 188] width 61 height 22
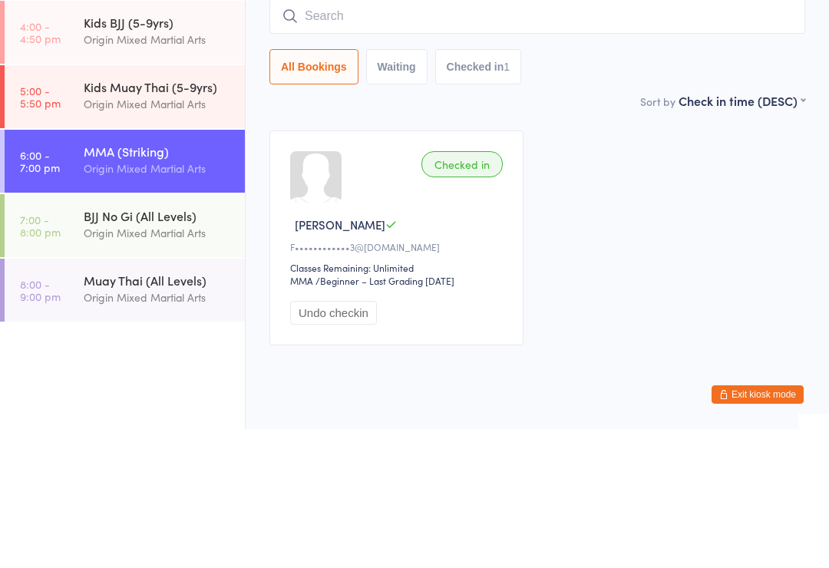
scroll to position [43, 0]
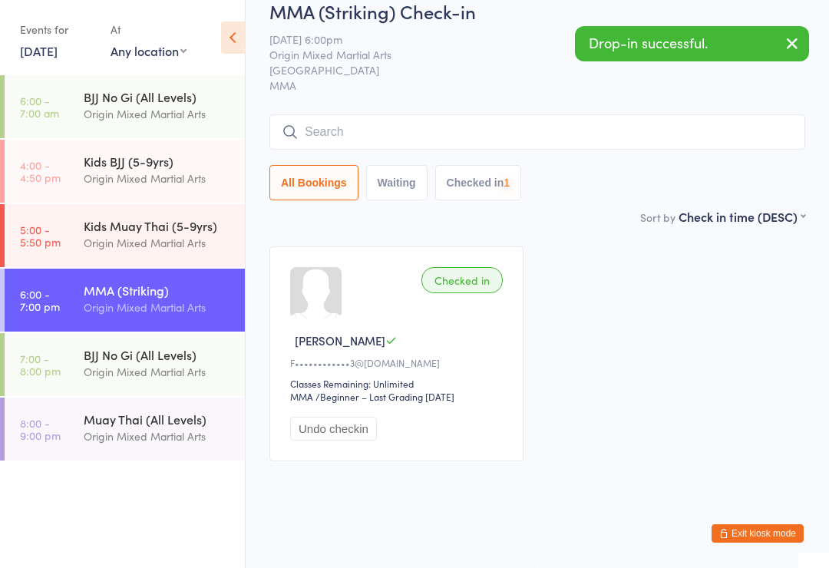
click at [196, 371] on div "Origin Mixed Martial Arts" at bounding box center [158, 372] width 148 height 18
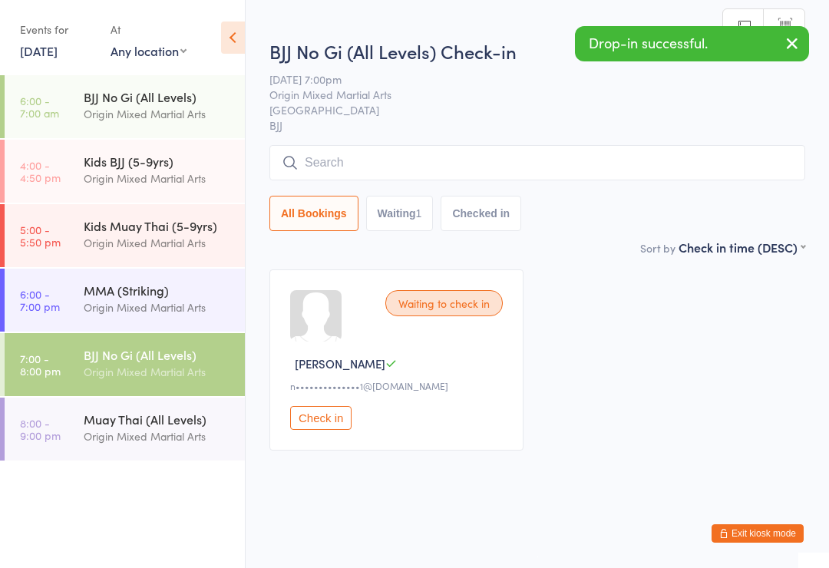
click at [563, 143] on div "BJJ No Gi (All Levels) Check-in [DATE] 7:00pm Origin Mixed Martial Arts Gladesv…" at bounding box center [537, 138] width 536 height 200
click at [619, 155] on input "search" at bounding box center [537, 162] width 536 height 35
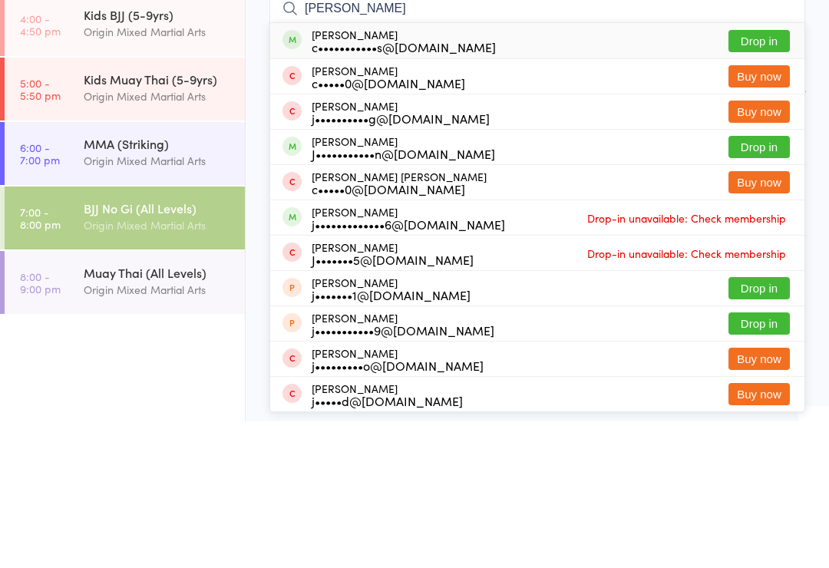
type input "[PERSON_NAME]"
click at [758, 177] on button "Drop in" at bounding box center [758, 188] width 61 height 22
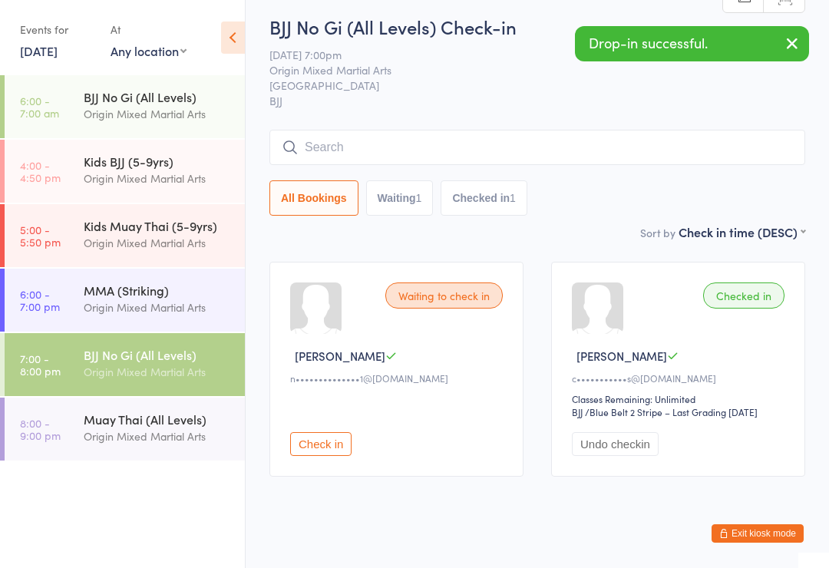
click at [201, 314] on div "Origin Mixed Martial Arts" at bounding box center [158, 308] width 148 height 18
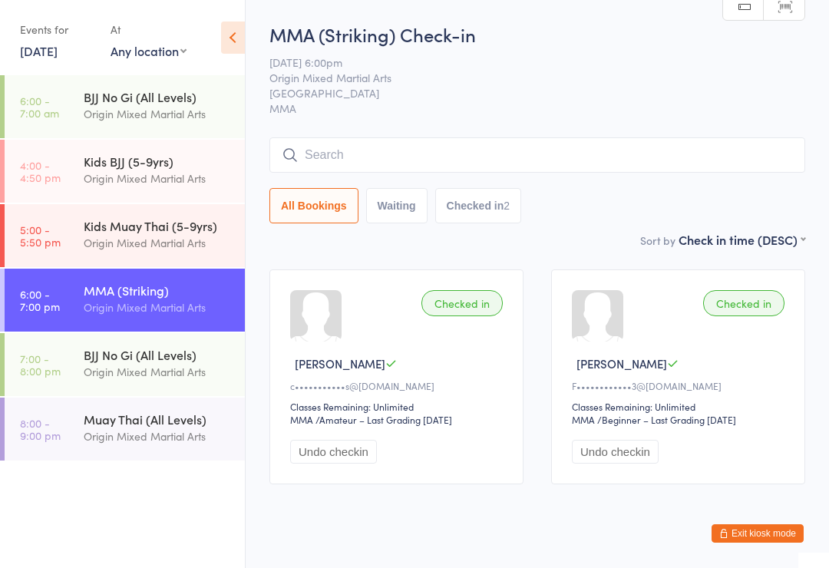
click at [599, 167] on input "search" at bounding box center [537, 154] width 536 height 35
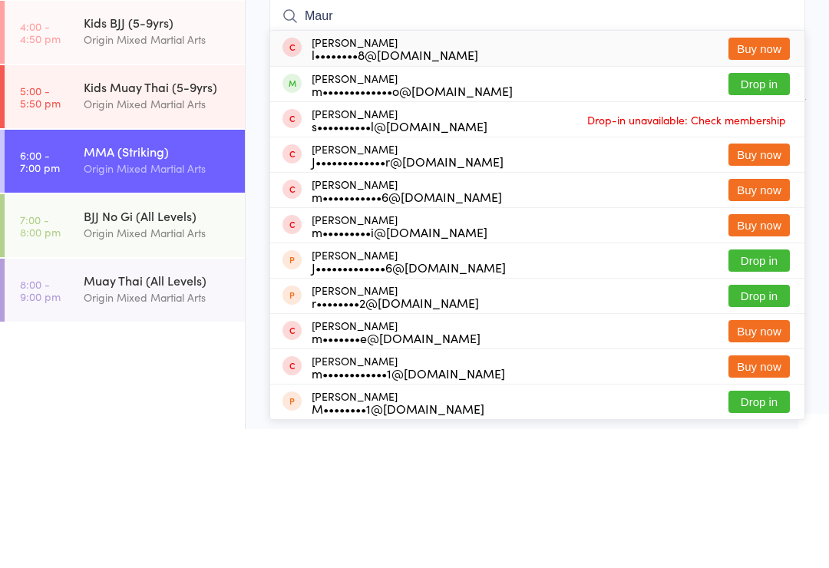
type input "Maur"
click at [757, 212] on button "Drop in" at bounding box center [758, 223] width 61 height 22
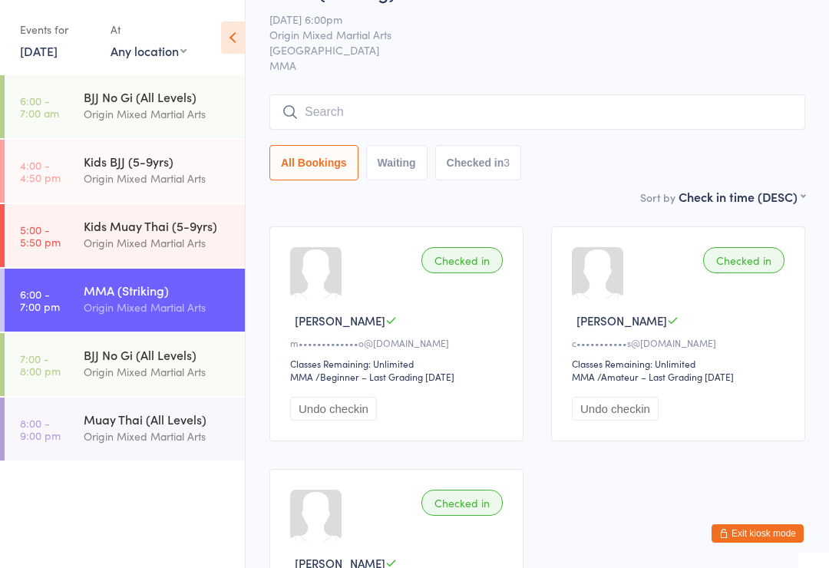
click at [477, 129] on input "search" at bounding box center [537, 111] width 536 height 35
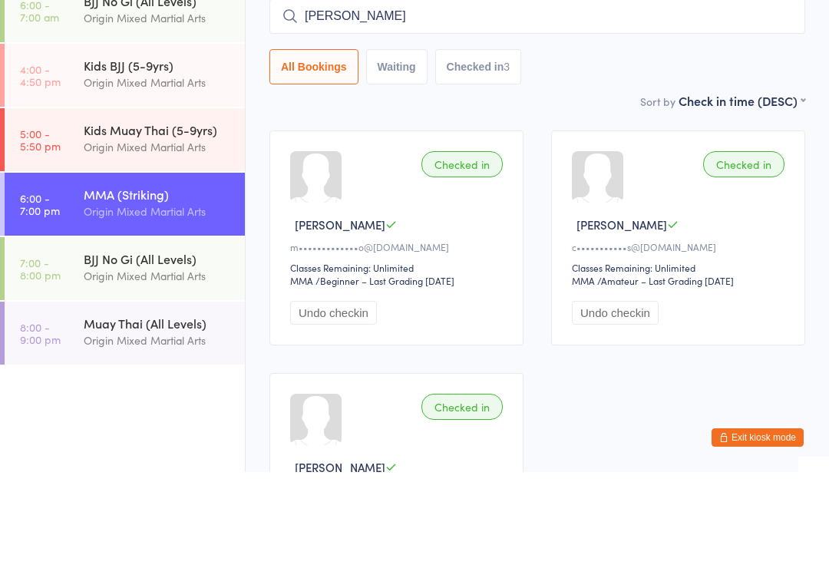
click at [587, 92] on div "MMA (Striking) Check-in [DATE] 6:00pm Origin Mixed Martial Arts Gladesville MMA…" at bounding box center [537, 84] width 536 height 210
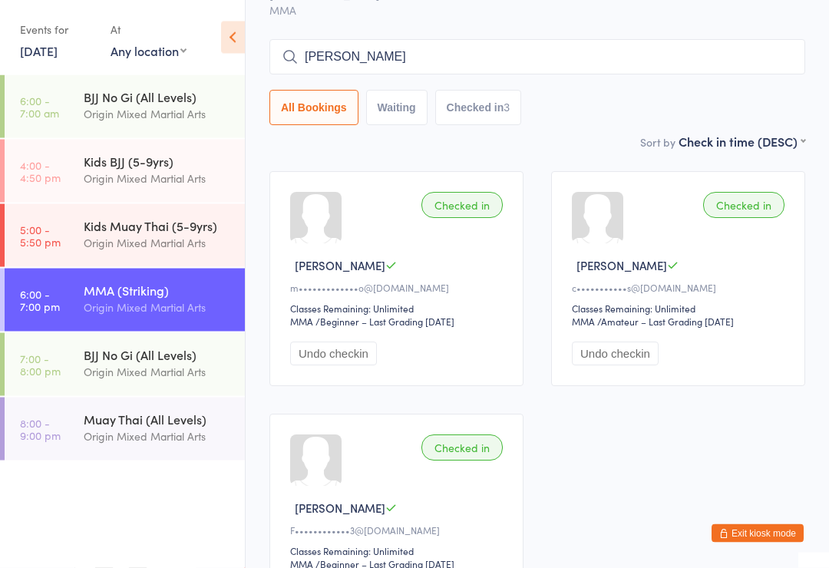
scroll to position [70, 0]
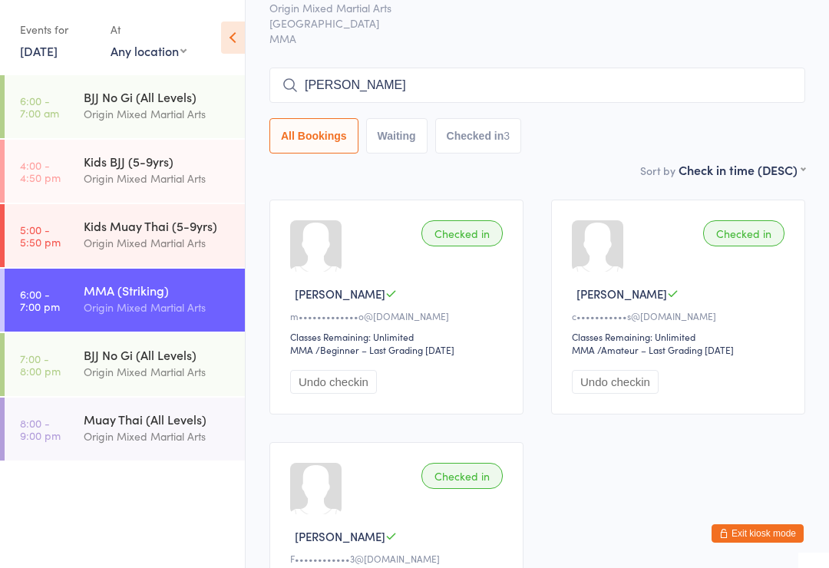
click at [543, 90] on input "[PERSON_NAME]" at bounding box center [537, 85] width 536 height 35
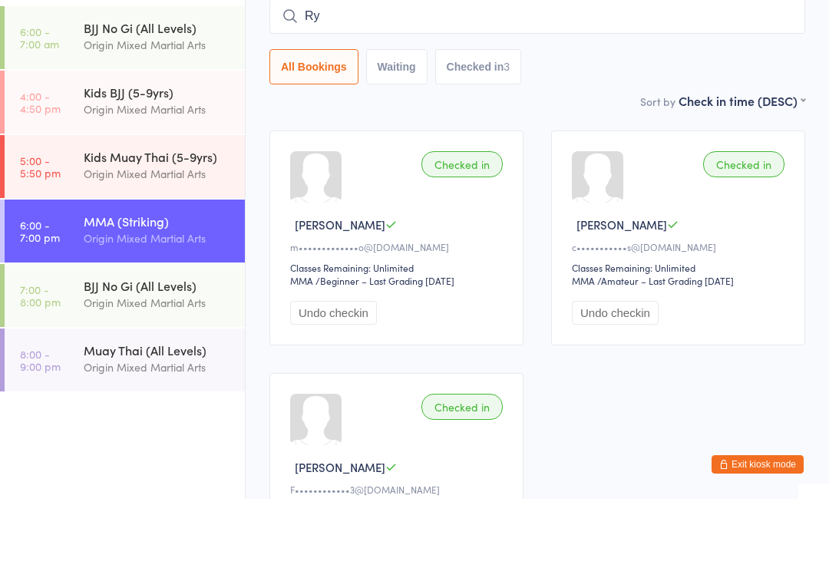
type input "R"
click at [576, 118] on div "All Bookings Waiting Checked in 3" at bounding box center [537, 135] width 536 height 35
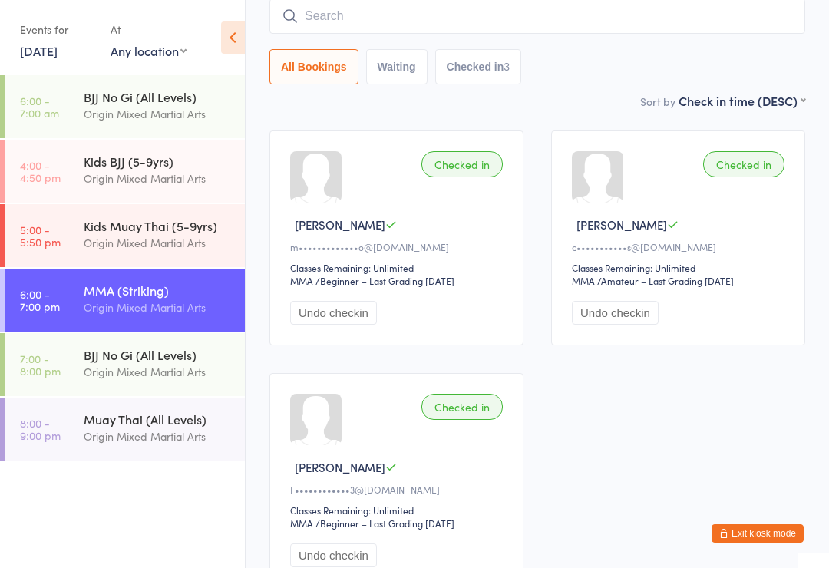
click at [148, 355] on div "BJJ No Gi (All Levels)" at bounding box center [158, 354] width 148 height 17
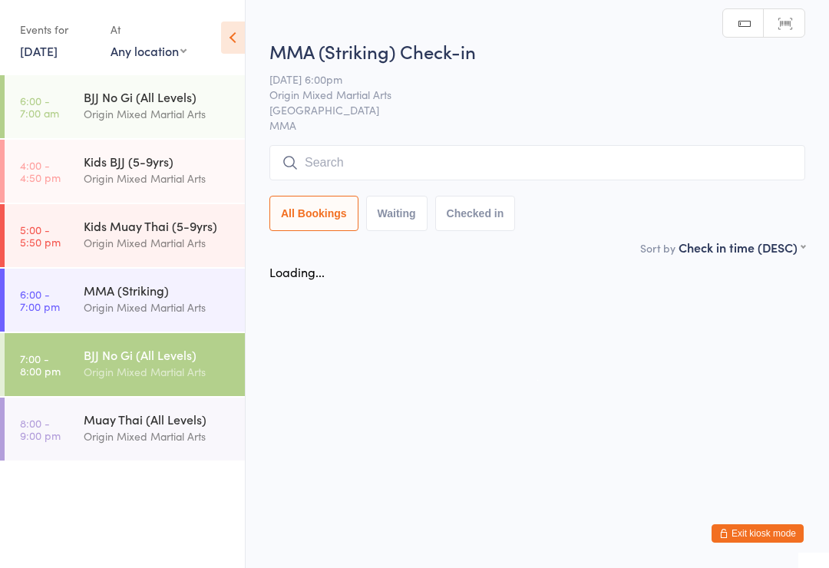
click at [164, 309] on div "Origin Mixed Martial Arts" at bounding box center [158, 308] width 148 height 18
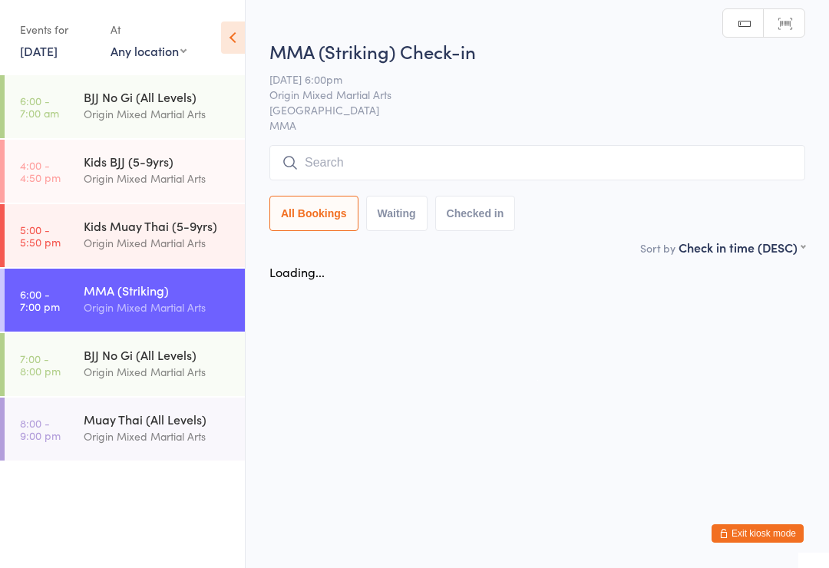
click at [471, 159] on input "search" at bounding box center [537, 162] width 536 height 35
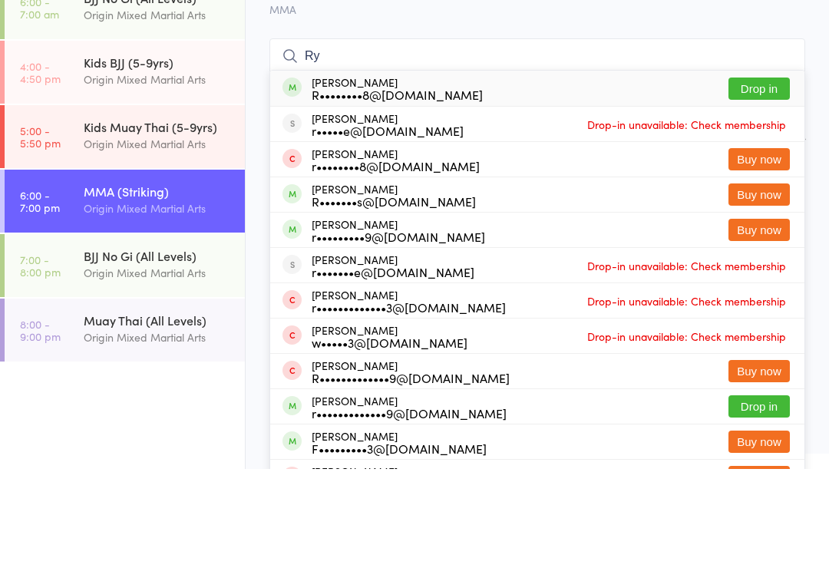
type input "Ry"
click at [760, 177] on button "Drop in" at bounding box center [758, 188] width 61 height 22
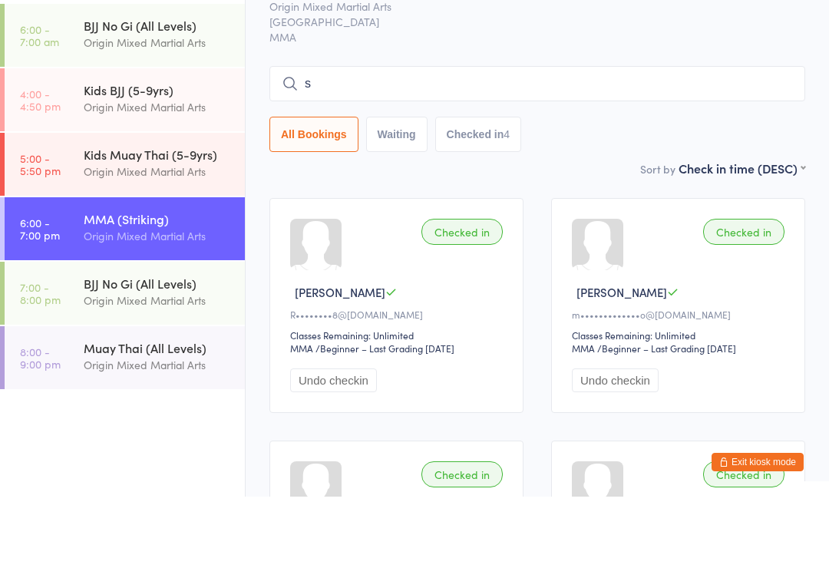
type input "sx"
click at [134, 234] on div "Origin Mixed Martial Arts" at bounding box center [158, 243] width 148 height 18
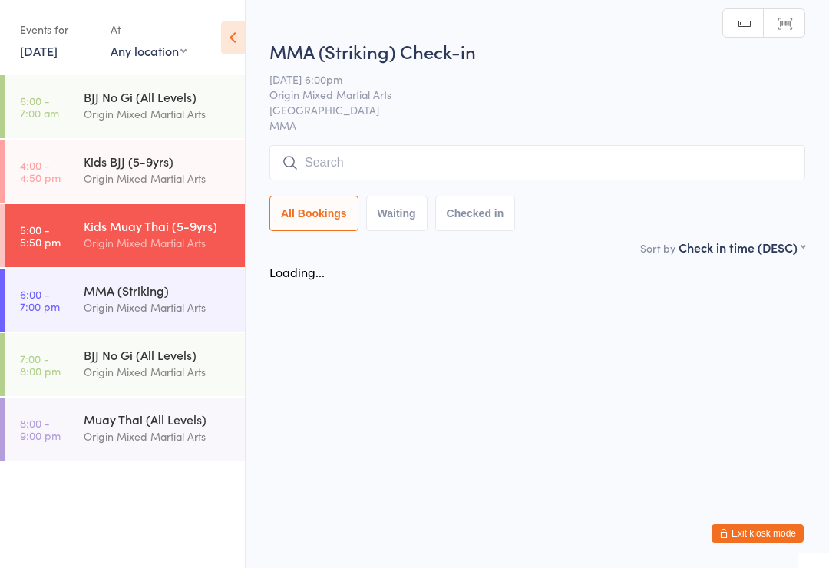
click at [133, 302] on div "Origin Mixed Martial Arts" at bounding box center [158, 308] width 148 height 18
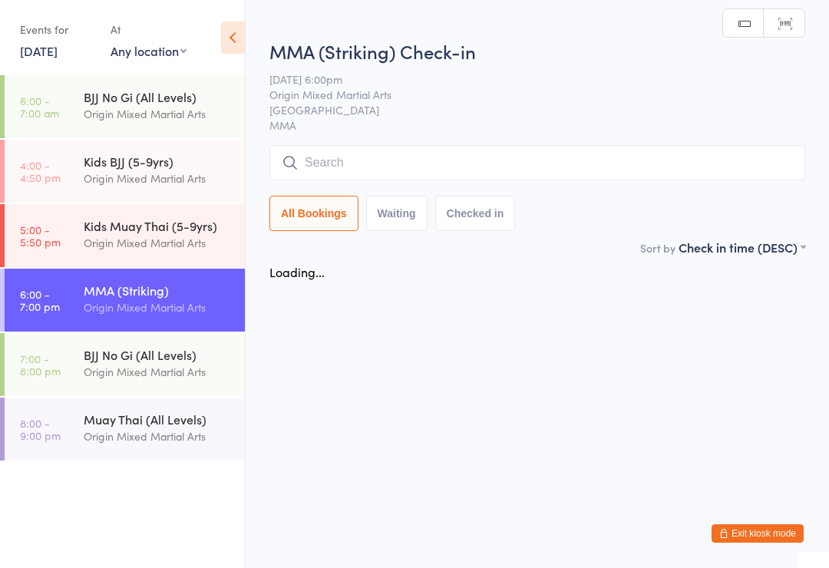
click at [319, 167] on input "search" at bounding box center [537, 162] width 536 height 35
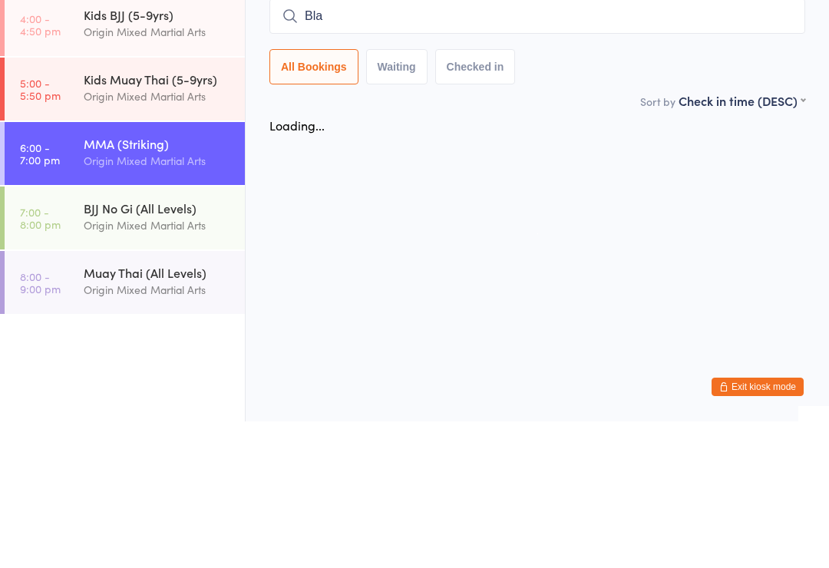
type input "Blak"
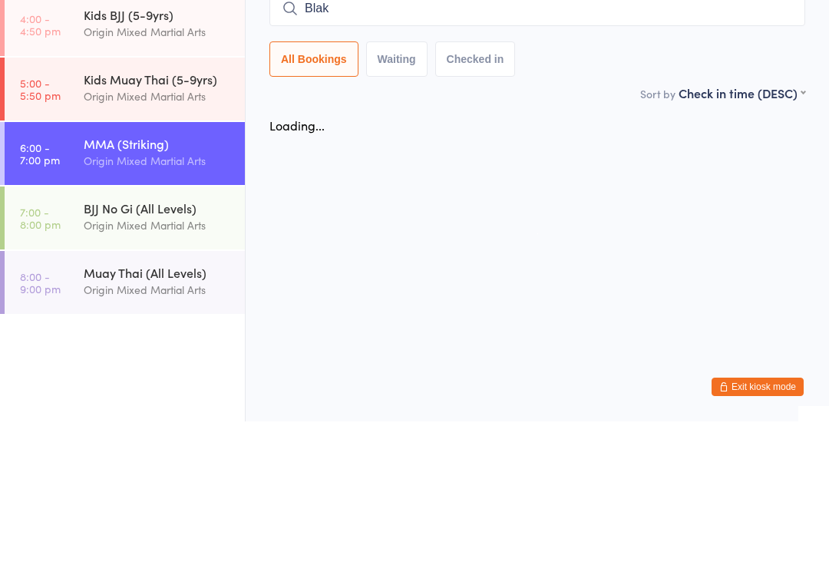
click at [136, 346] on div "BJJ No Gi (All Levels)" at bounding box center [158, 354] width 148 height 17
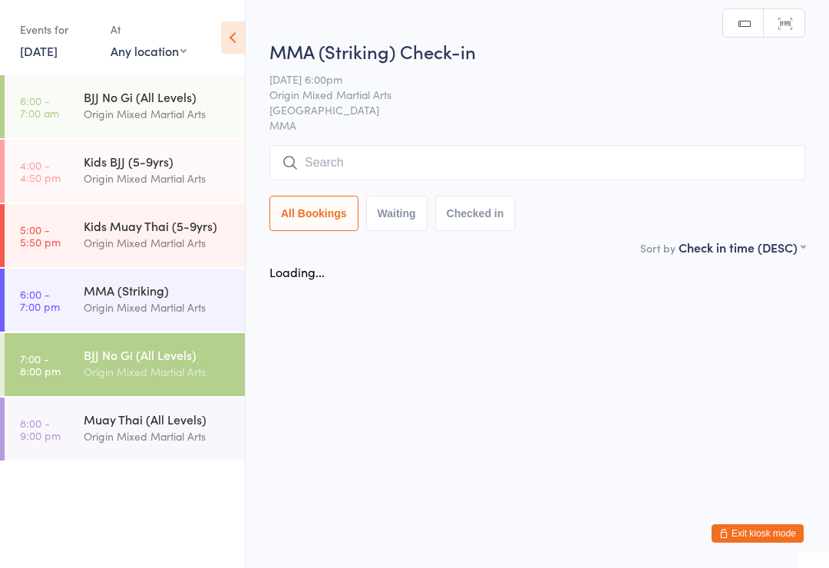
click at [129, 306] on div "Origin Mixed Martial Arts" at bounding box center [158, 308] width 148 height 18
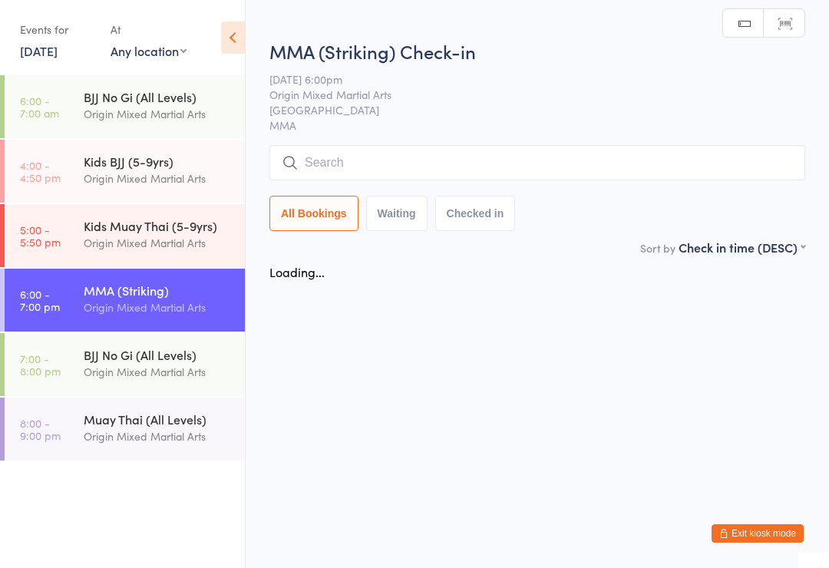
click at [144, 434] on div "Origin Mixed Martial Arts" at bounding box center [158, 437] width 148 height 18
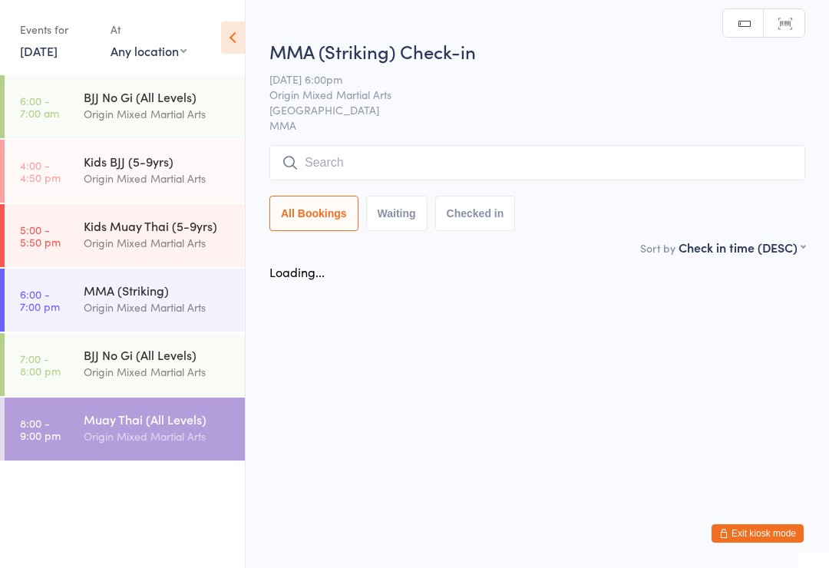
click at [157, 303] on div "Origin Mixed Martial Arts" at bounding box center [158, 308] width 148 height 18
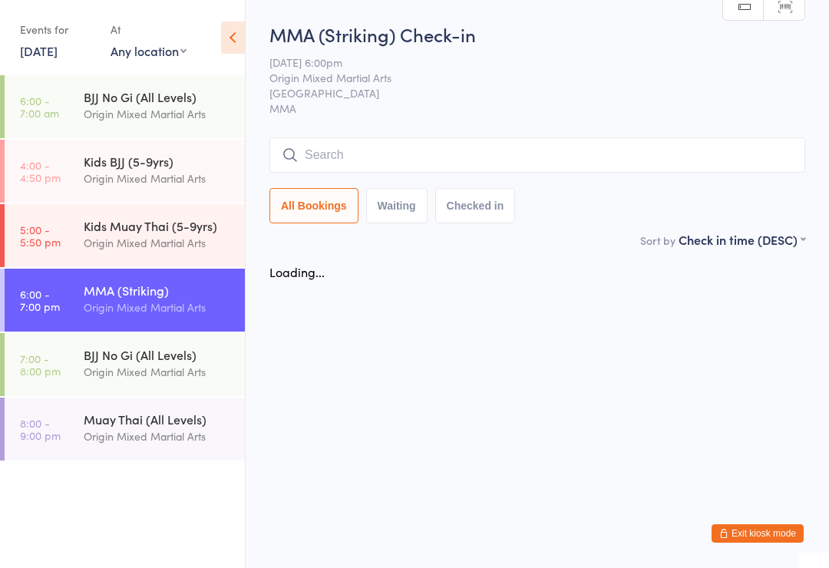
click at [482, 168] on input "search" at bounding box center [537, 154] width 536 height 35
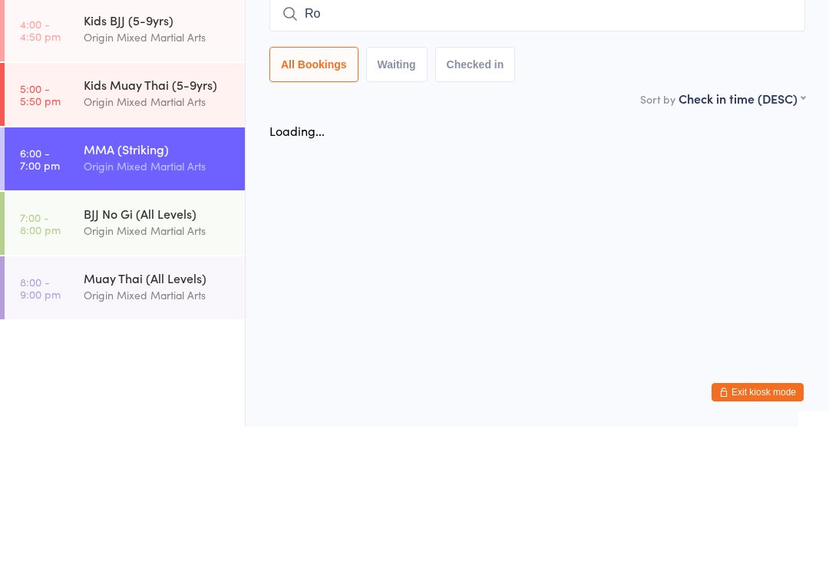
type input "R"
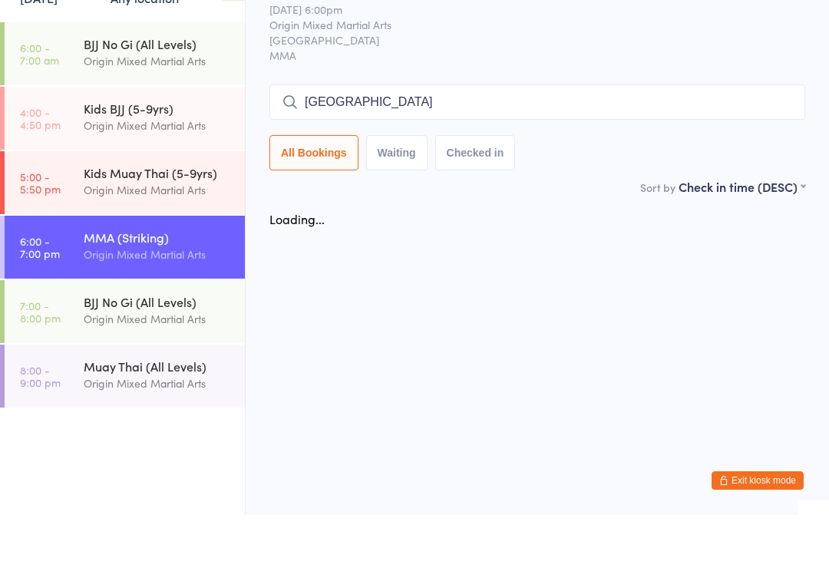
type input "[PERSON_NAME]"
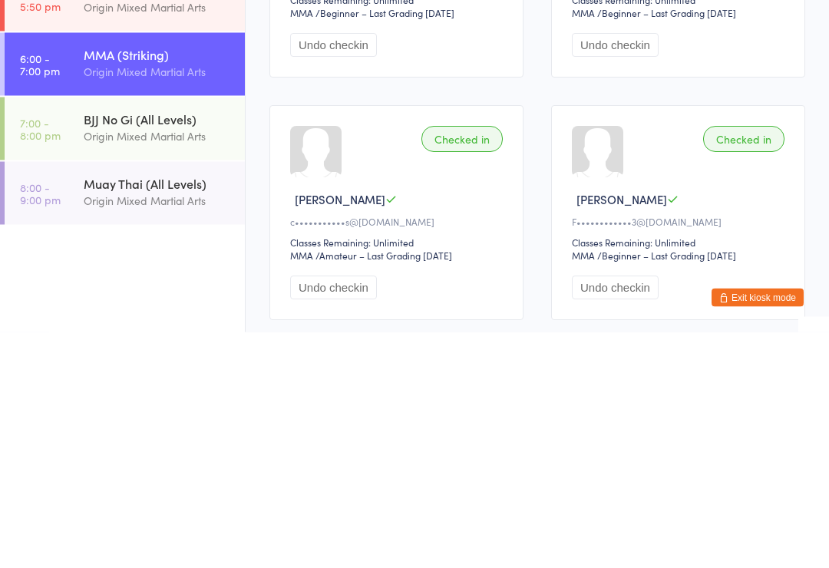
scroll to position [170, 0]
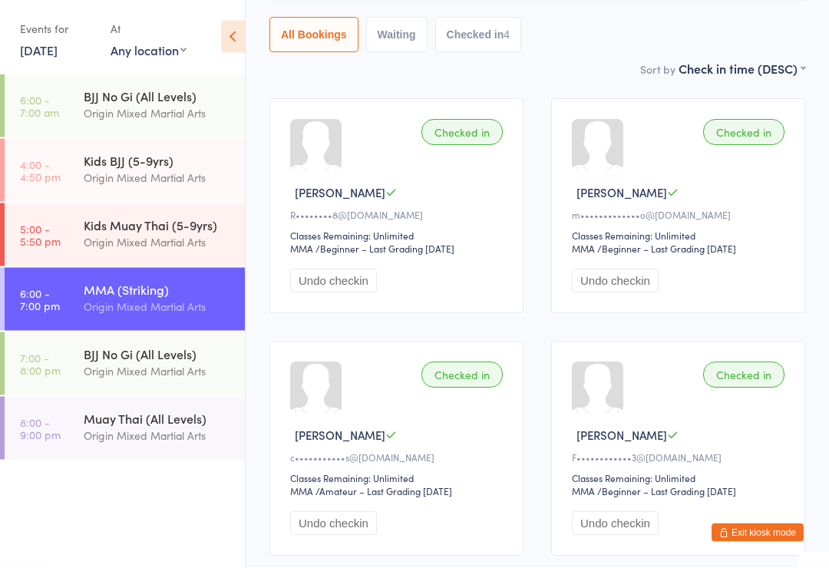
click at [401, 24] on button "Waiting" at bounding box center [396, 35] width 61 height 35
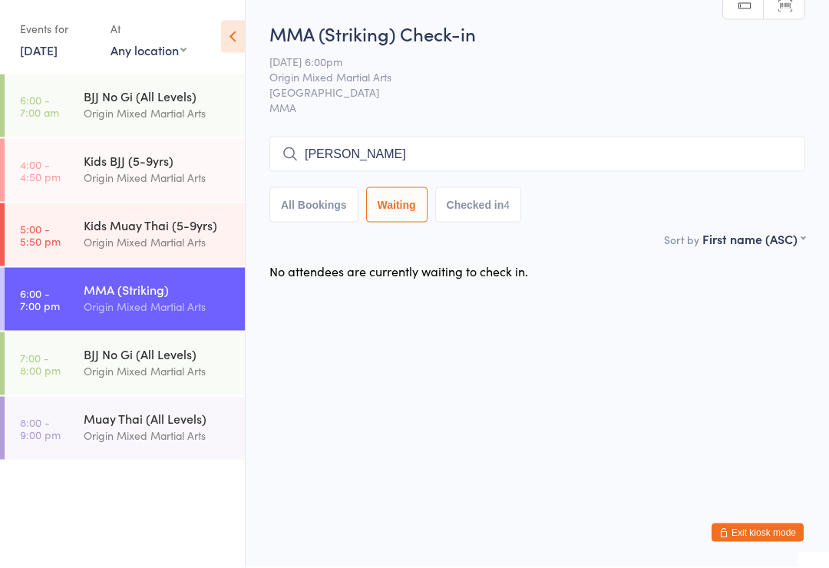
scroll to position [0, 0]
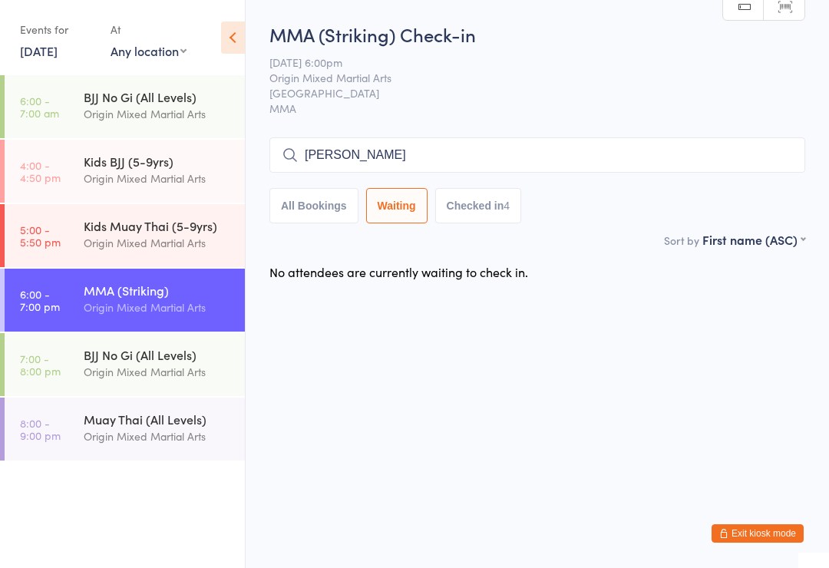
click at [301, 204] on button "All Bookings" at bounding box center [313, 205] width 89 height 35
select select "5"
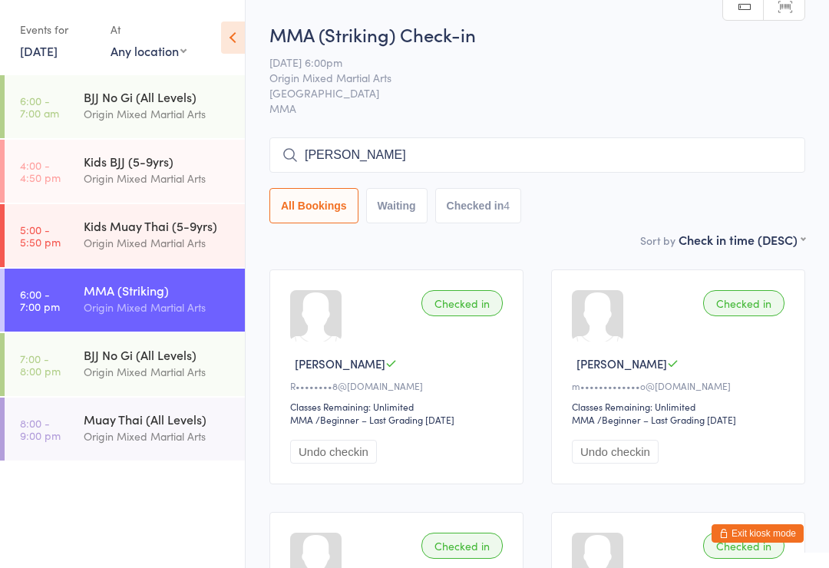
click at [461, 162] on input "[PERSON_NAME]" at bounding box center [537, 154] width 536 height 35
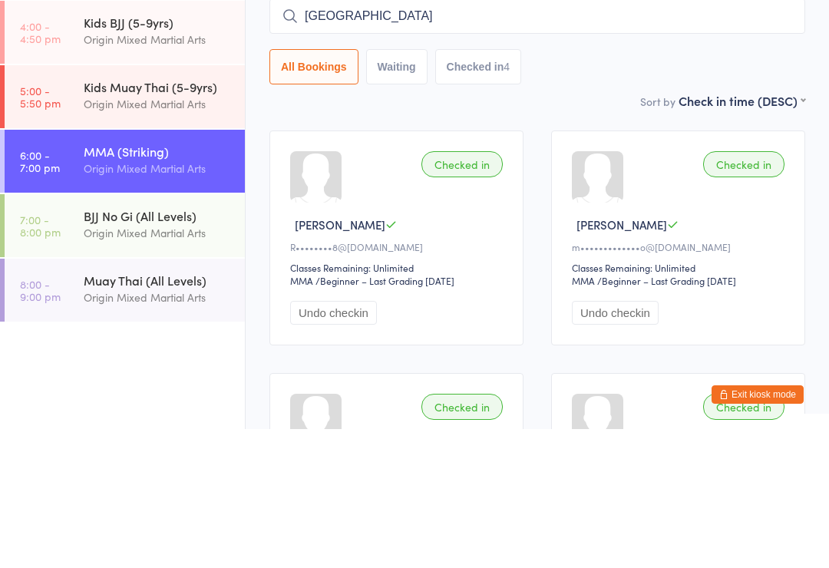
type input "[PERSON_NAME]"
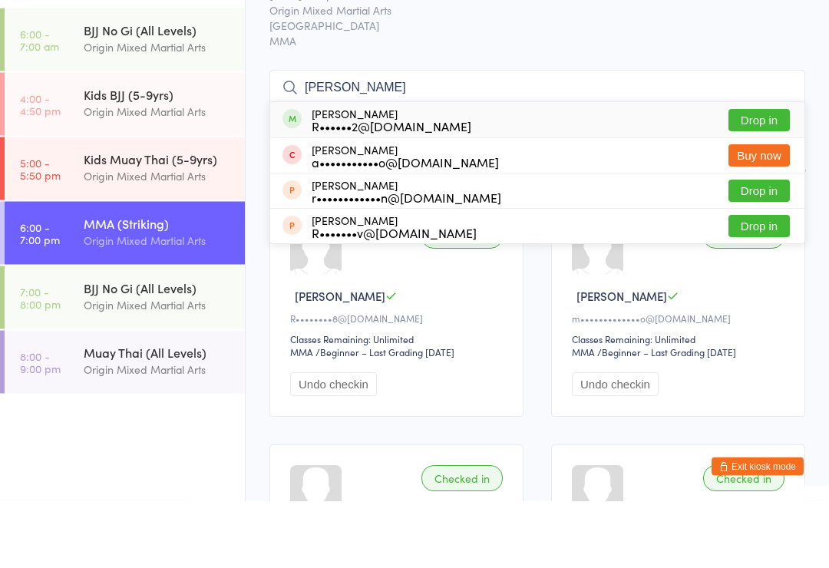
click at [776, 177] on button "Drop in" at bounding box center [758, 188] width 61 height 22
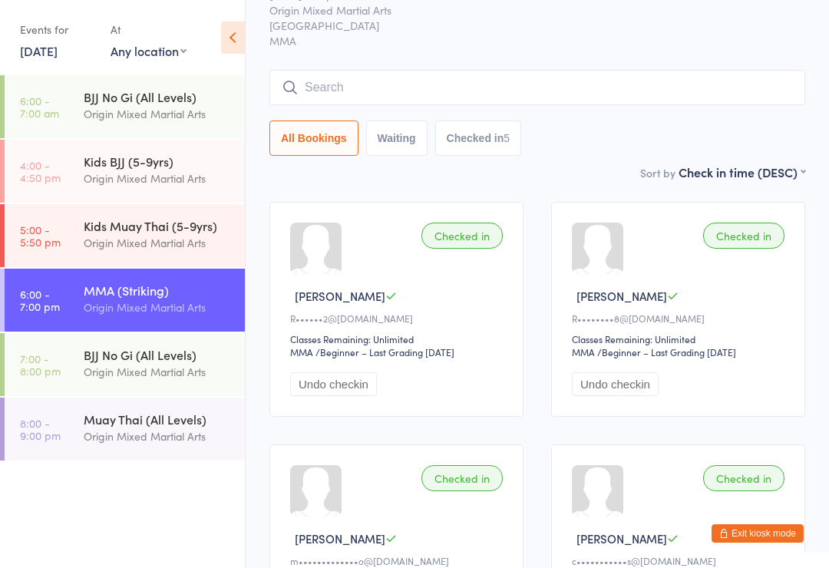
click at [148, 227] on div "Kids Muay Thai (5-9yrs)" at bounding box center [158, 225] width 148 height 17
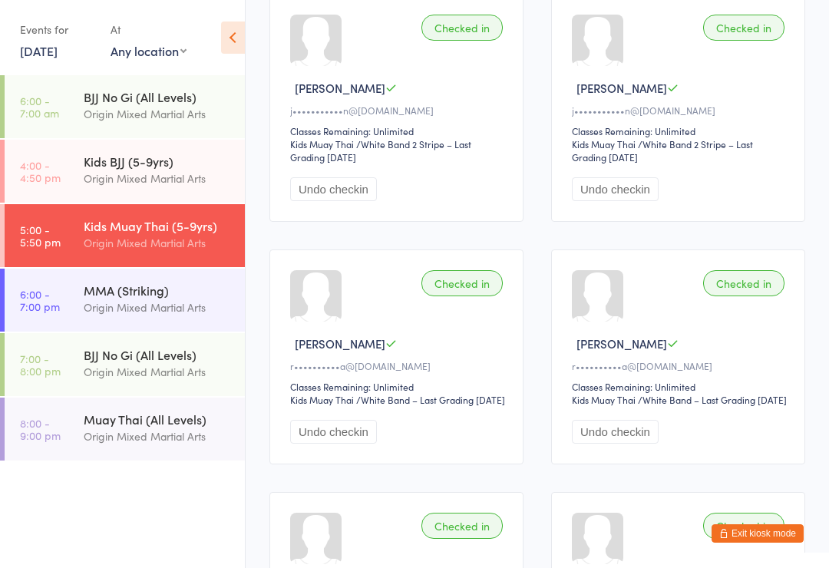
scroll to position [784, 0]
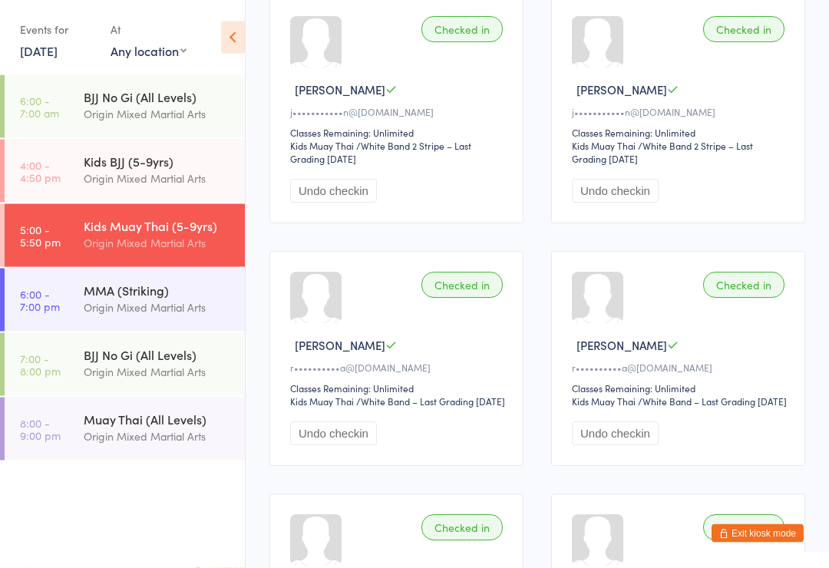
click at [153, 293] on div "MMA (Striking)" at bounding box center [158, 290] width 148 height 17
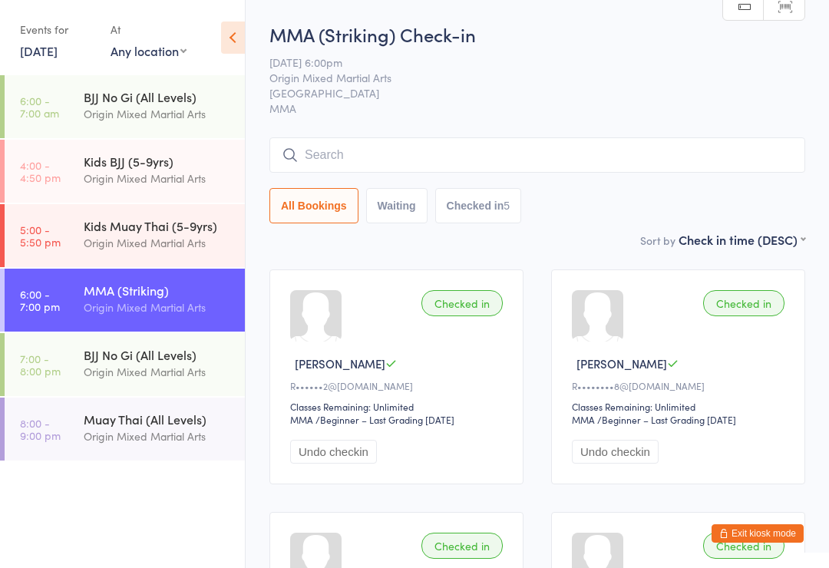
click at [148, 367] on div "Origin Mixed Martial Arts" at bounding box center [158, 372] width 148 height 18
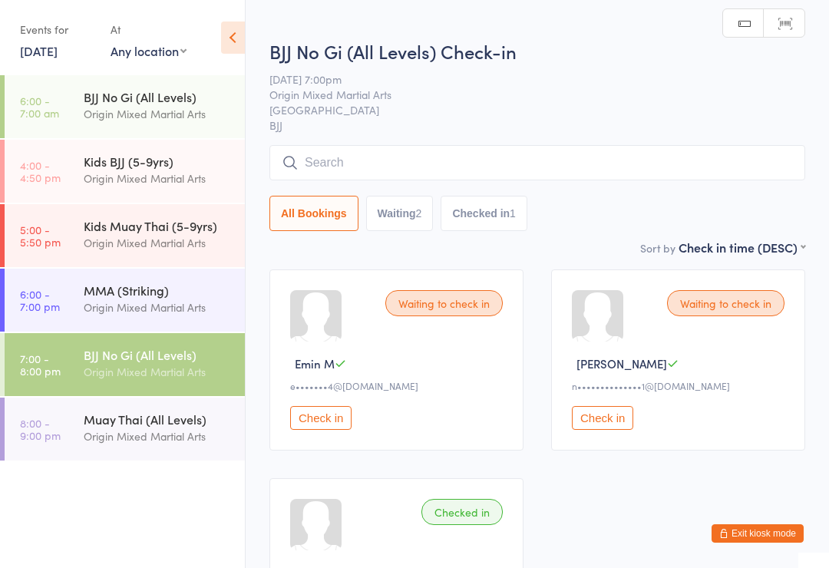
click at [565, 130] on span "BJJ" at bounding box center [537, 124] width 536 height 15
click at [613, 180] on input "search" at bounding box center [537, 162] width 536 height 35
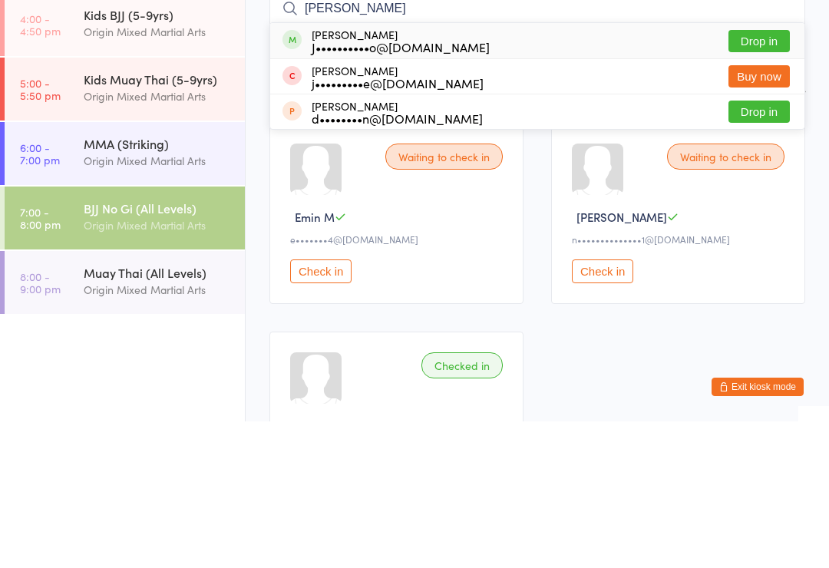
type input "[PERSON_NAME]"
click at [771, 177] on button "Drop in" at bounding box center [758, 188] width 61 height 22
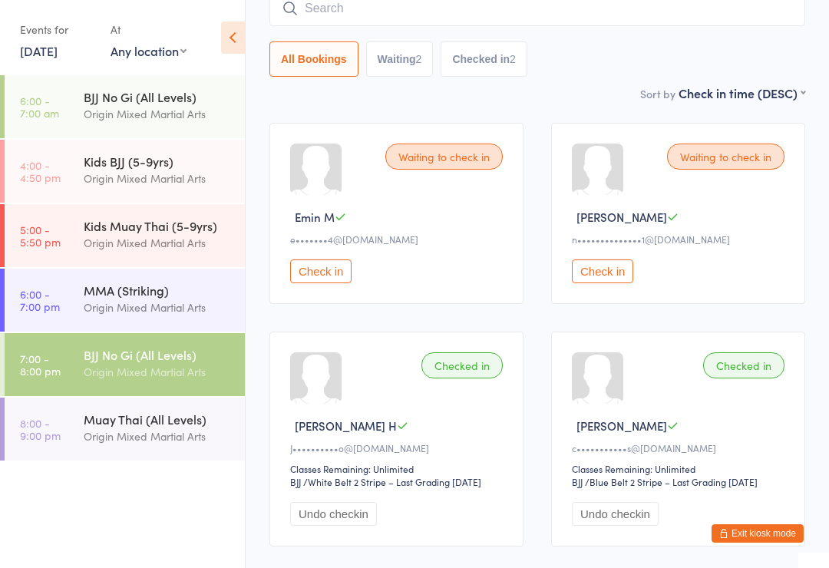
click at [641, 18] on input "search" at bounding box center [537, 8] width 536 height 35
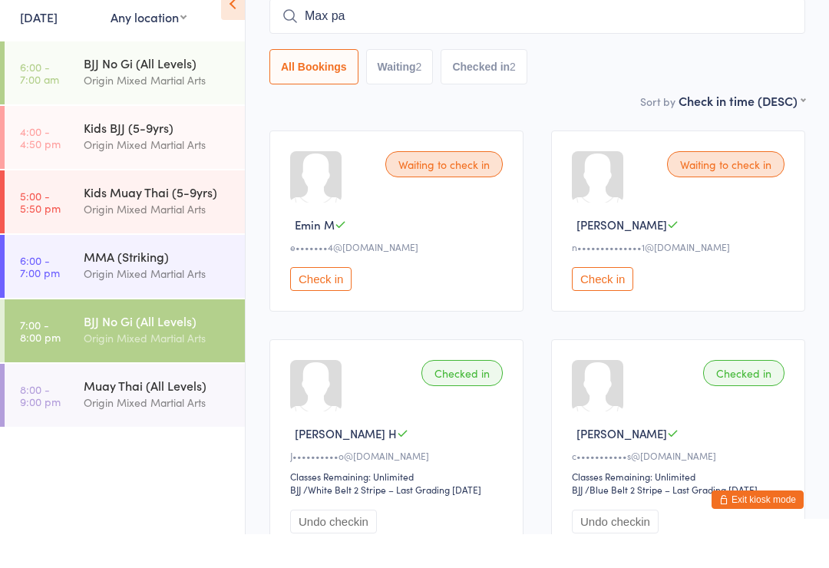
scroll to position [103, 0]
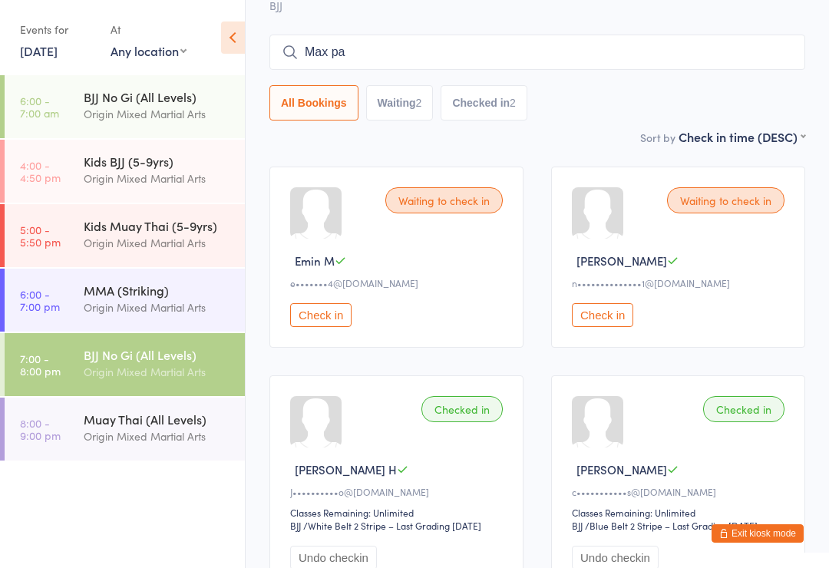
type input "Max pa"
click at [685, 103] on div "All Bookings Waiting 2 Checked in 2" at bounding box center [537, 102] width 536 height 35
click at [169, 372] on div "Origin Mixed Martial Arts" at bounding box center [158, 372] width 148 height 18
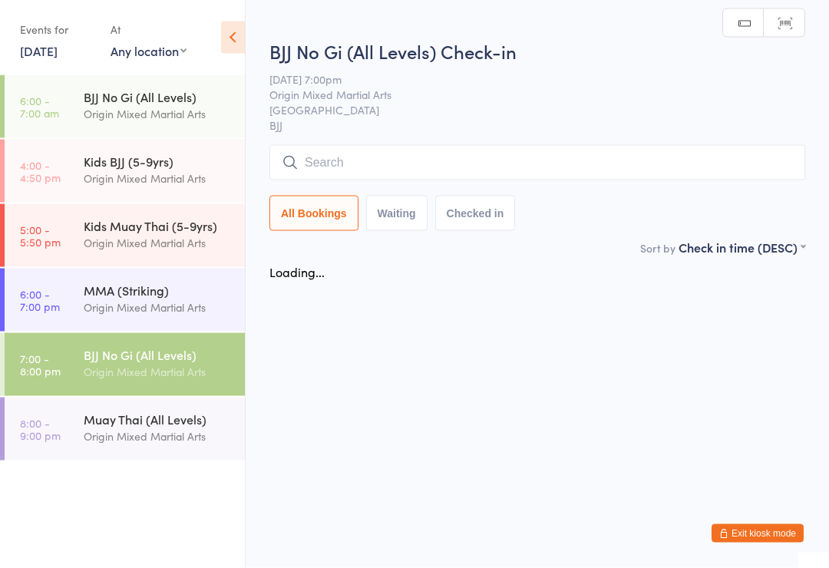
scroll to position [0, 0]
click at [171, 388] on div "BJJ No Gi (All Levels) Origin Mixed Martial Arts" at bounding box center [164, 363] width 161 height 61
click at [397, 164] on input "search" at bounding box center [537, 162] width 536 height 35
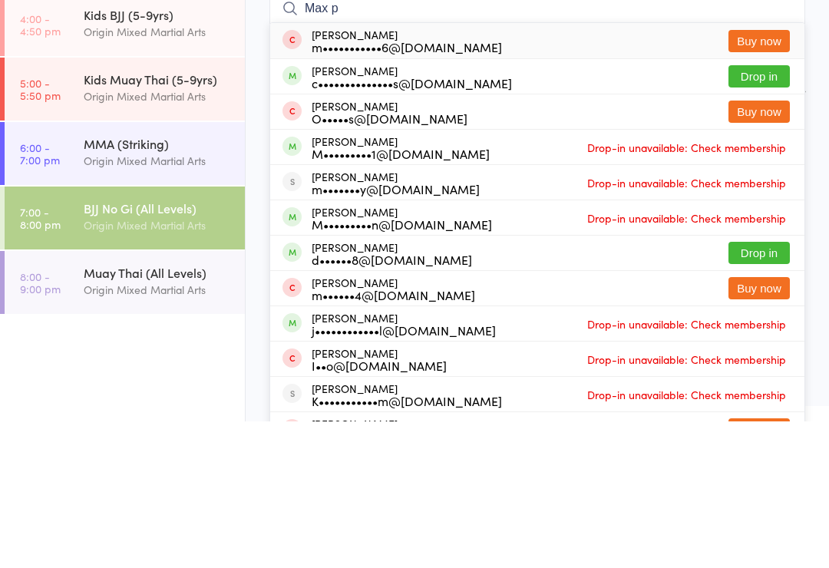
type input "Max p"
click at [758, 212] on button "Drop in" at bounding box center [758, 223] width 61 height 22
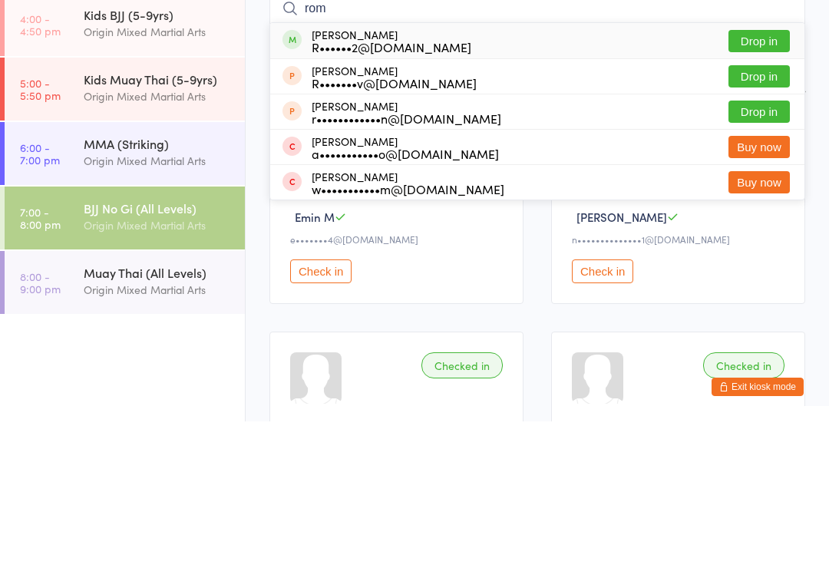
type input "rom"
click at [778, 247] on button "Drop in" at bounding box center [758, 258] width 61 height 22
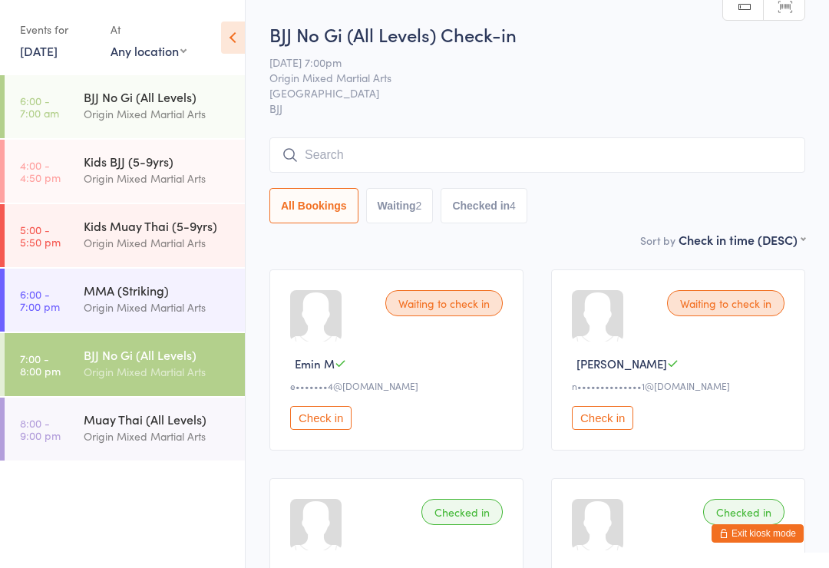
click at [351, 154] on input "search" at bounding box center [537, 154] width 536 height 35
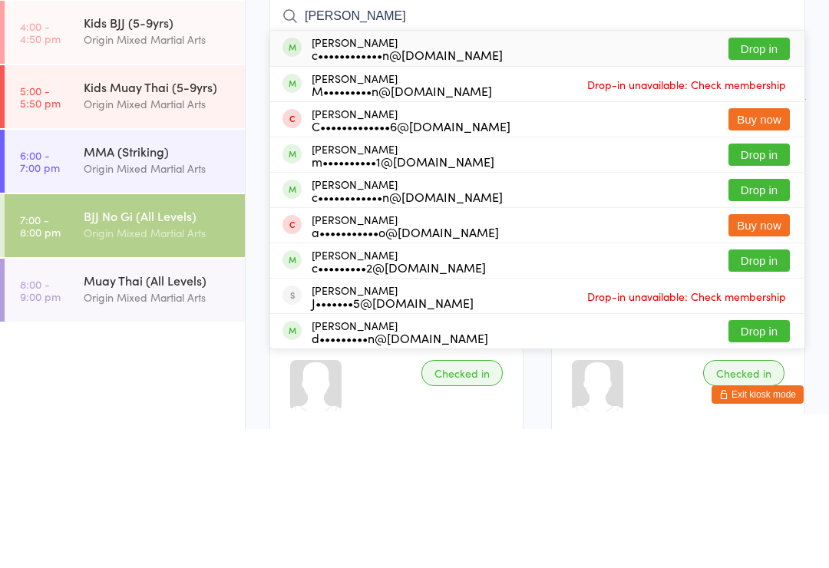
type input "[PERSON_NAME]"
click at [752, 177] on button "Drop in" at bounding box center [758, 188] width 61 height 22
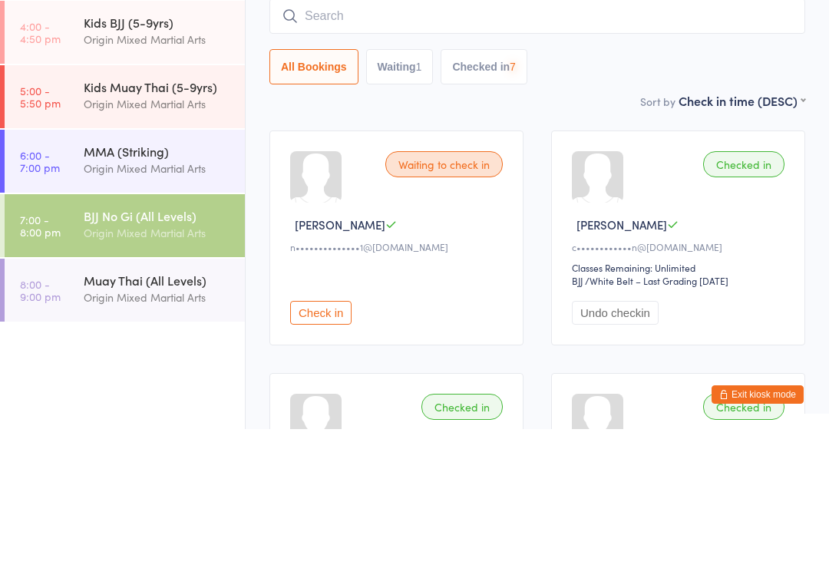
scroll to position [139, 0]
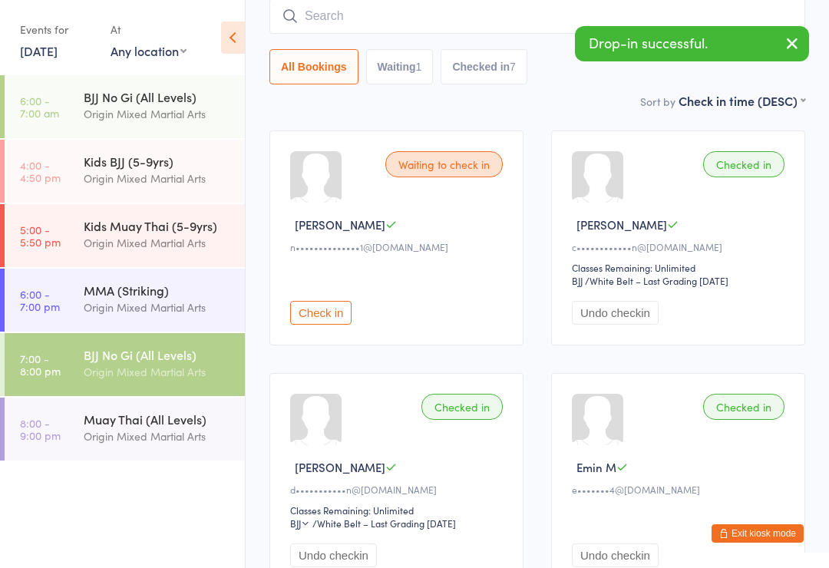
click at [170, 460] on link "8:00 - 9:00 pm Muay Thai (All Levels) Origin Mixed Martial Arts" at bounding box center [125, 429] width 240 height 63
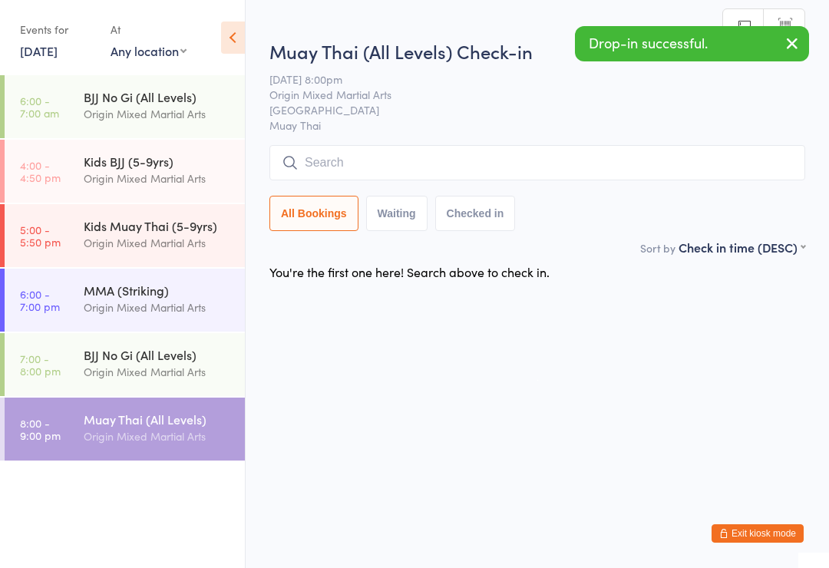
click at [357, 170] on input "search" at bounding box center [537, 162] width 536 height 35
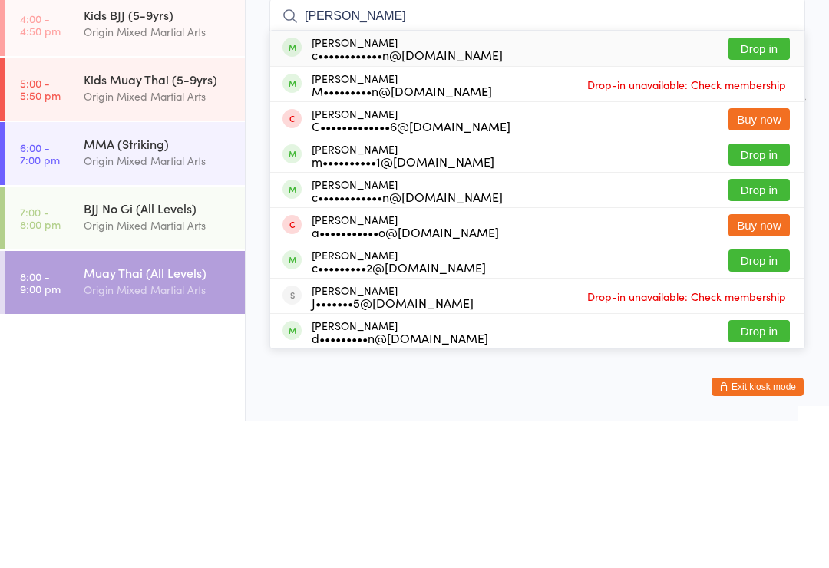
type input "[PERSON_NAME]"
click at [751, 184] on button "Drop in" at bounding box center [758, 195] width 61 height 22
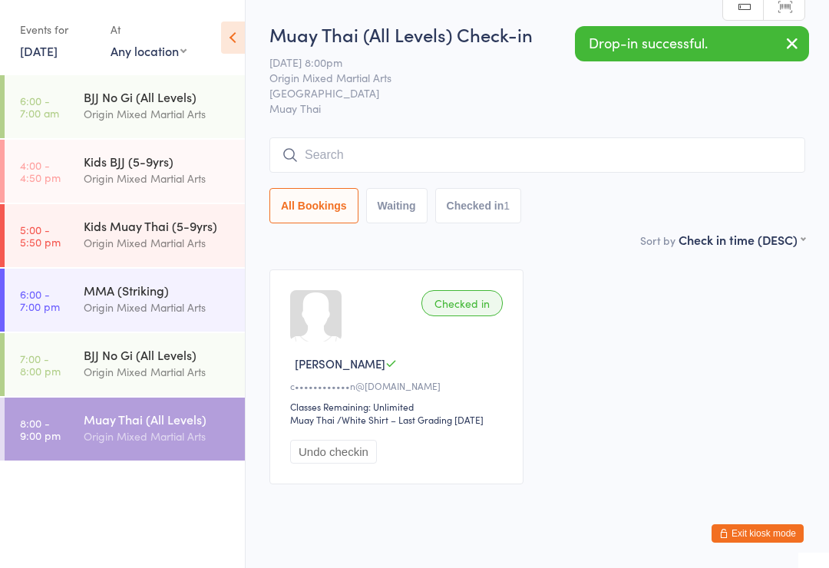
click at [133, 363] on div "BJJ No Gi (All Levels)" at bounding box center [158, 354] width 148 height 17
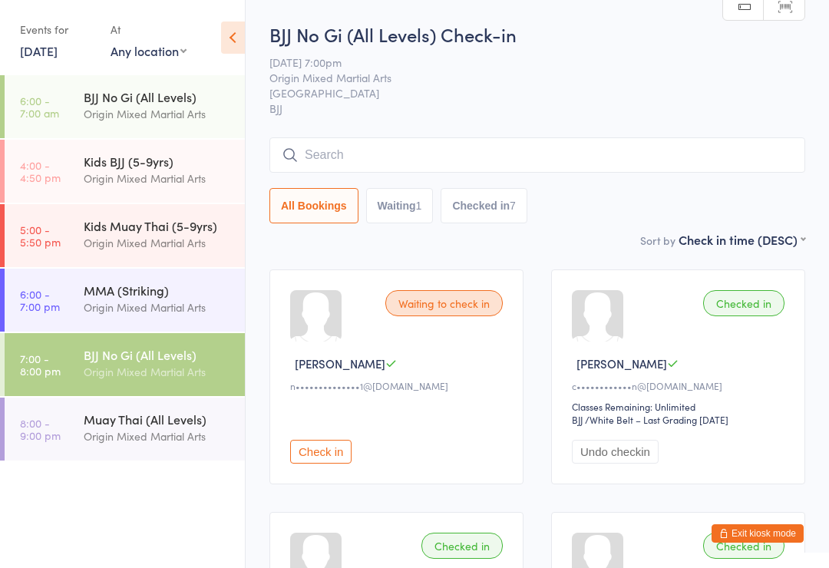
click at [487, 154] on input "search" at bounding box center [537, 154] width 536 height 35
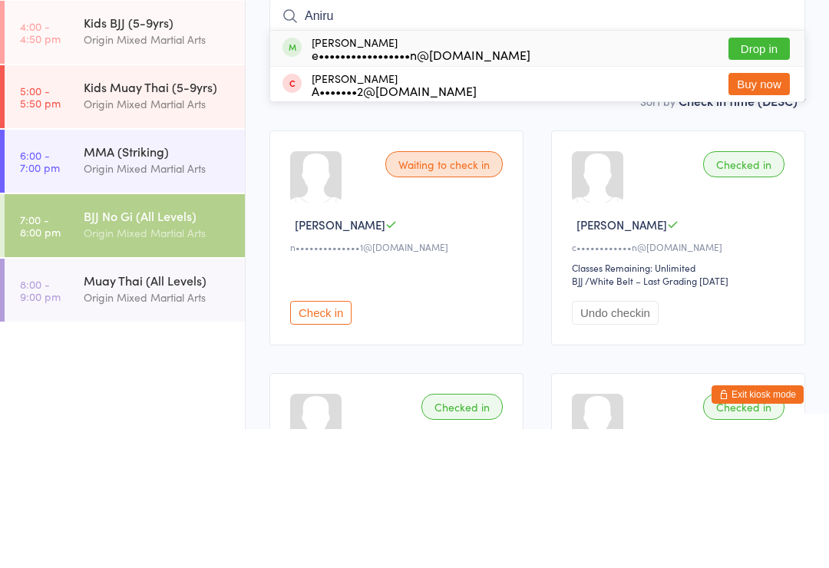
type input "Aniru"
click at [421, 175] on div "[PERSON_NAME] e•••••••••••••••••n@[DOMAIN_NAME]" at bounding box center [421, 187] width 219 height 25
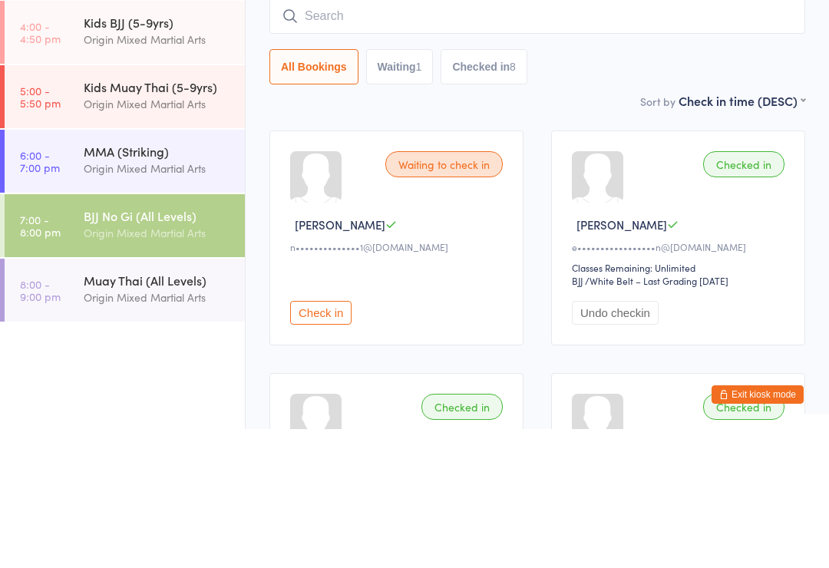
click at [577, 188] on div "All Bookings Waiting 1 Checked in 8" at bounding box center [537, 205] width 536 height 35
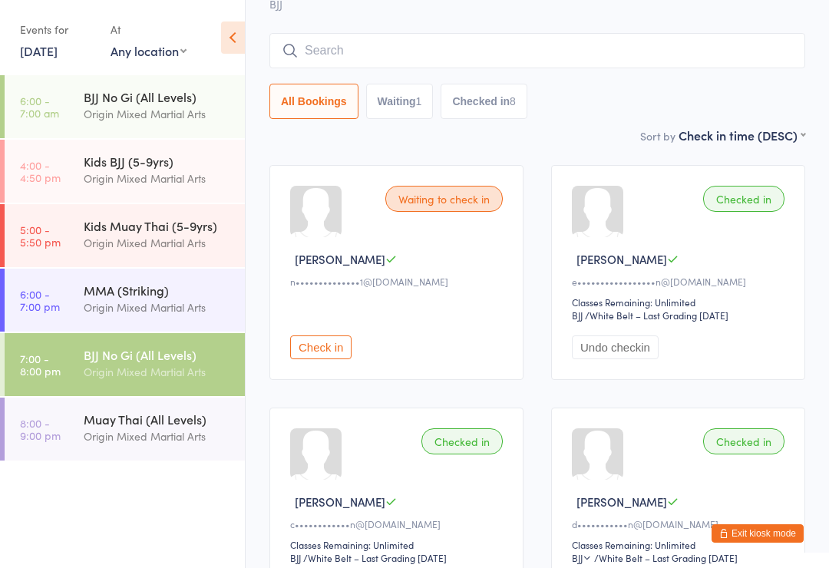
scroll to position [102, 0]
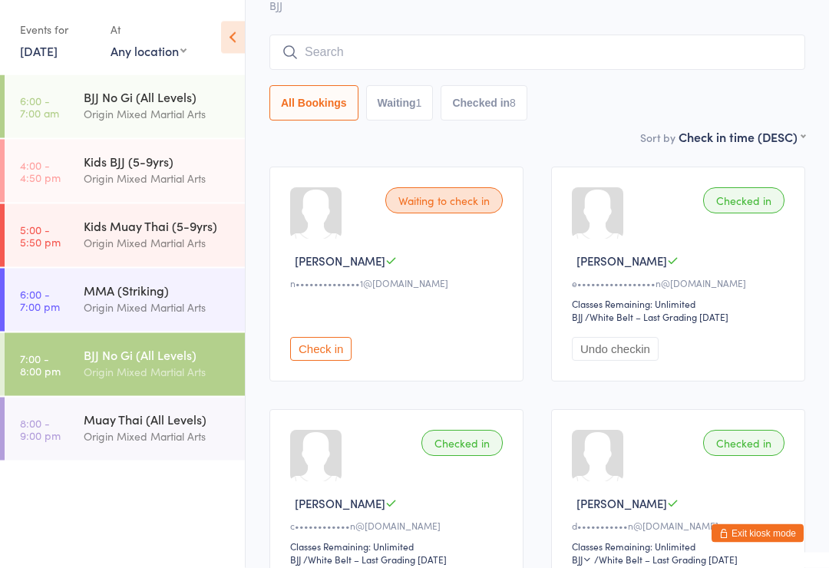
click at [374, 48] on input "search" at bounding box center [537, 52] width 536 height 35
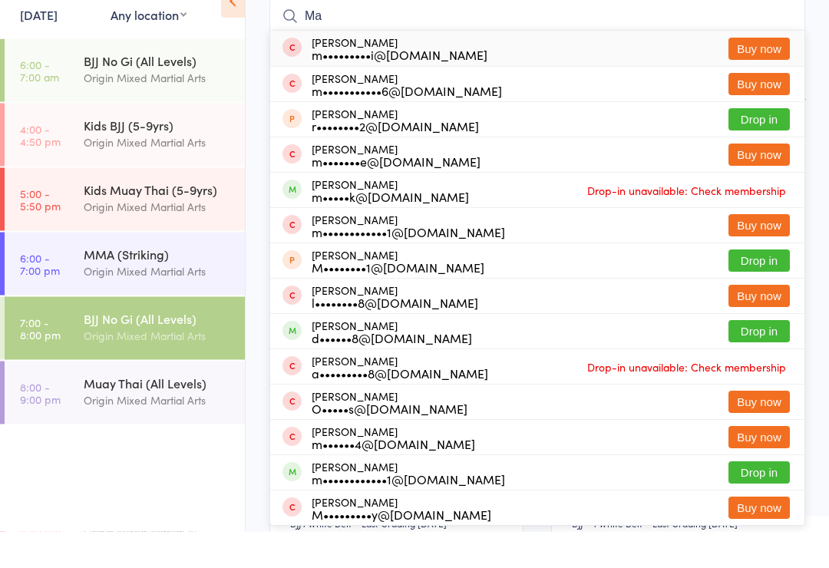
type input "M"
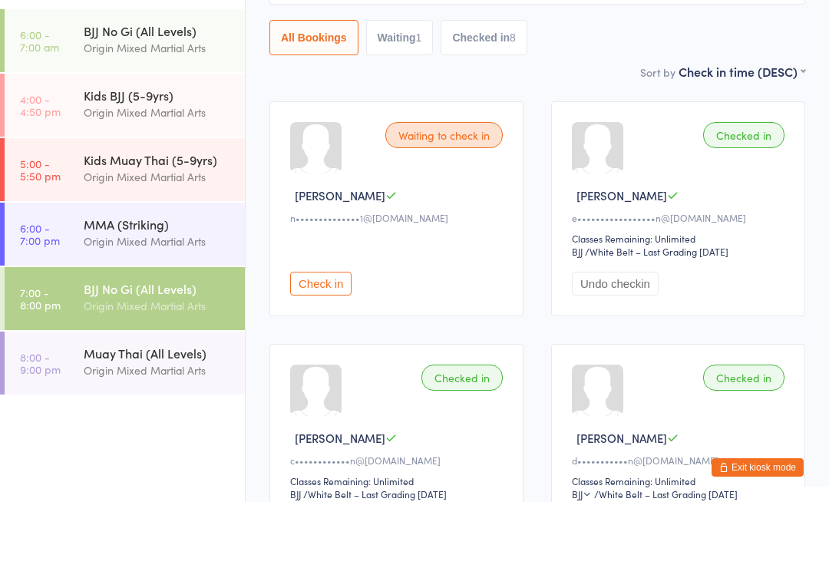
scroll to position [15, 0]
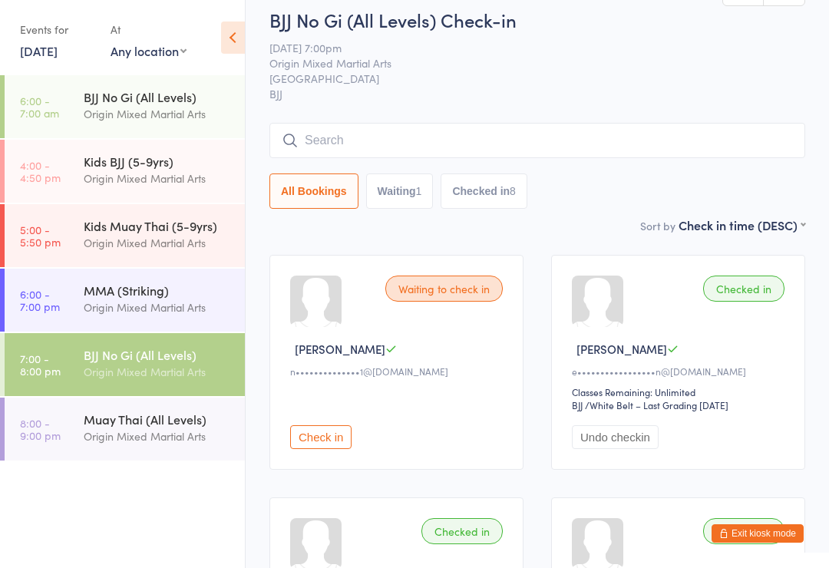
click at [374, 151] on input "search" at bounding box center [537, 140] width 536 height 35
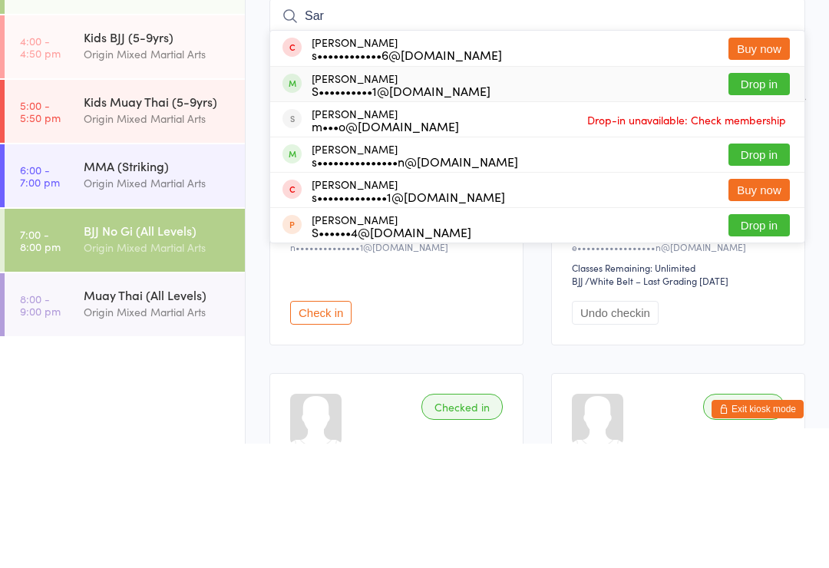
type input "Sar"
click at [422, 209] on div "S••••••••••1@[DOMAIN_NAME]" at bounding box center [401, 215] width 179 height 12
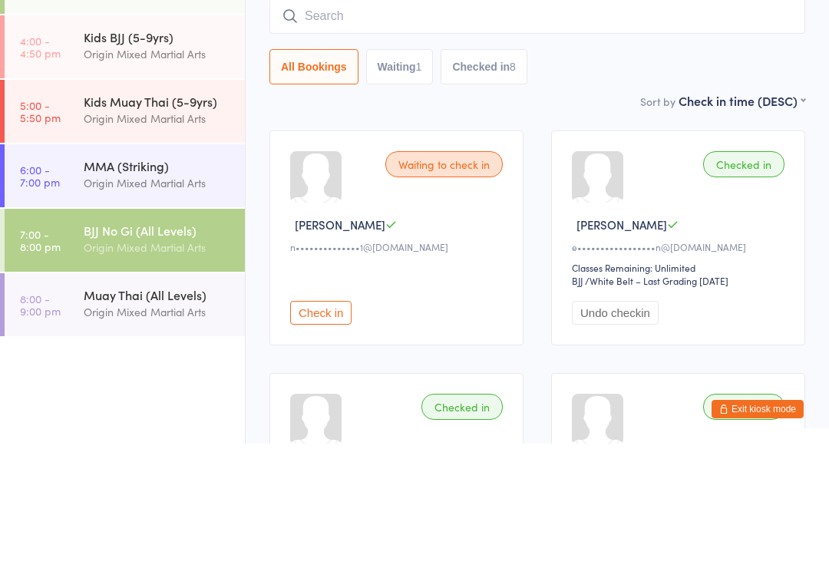
scroll to position [139, 0]
